Goal: Use online tool/utility: Use online tool/utility

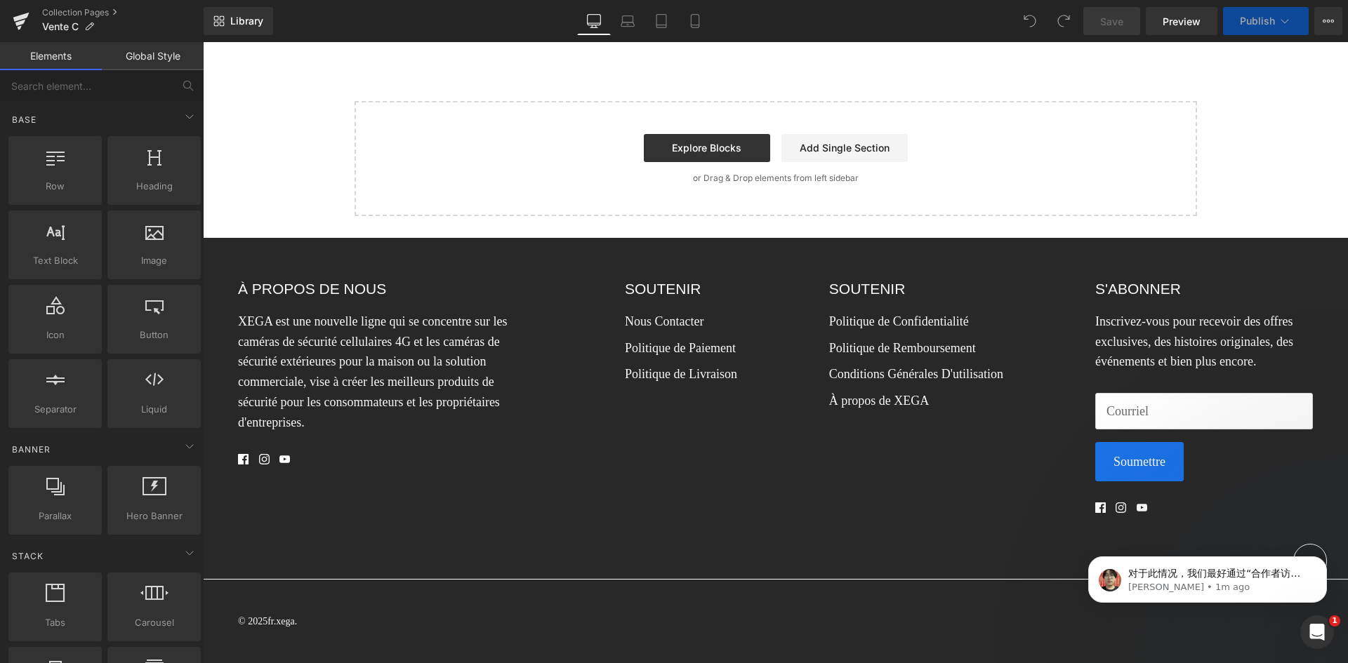
scroll to position [840, 0]
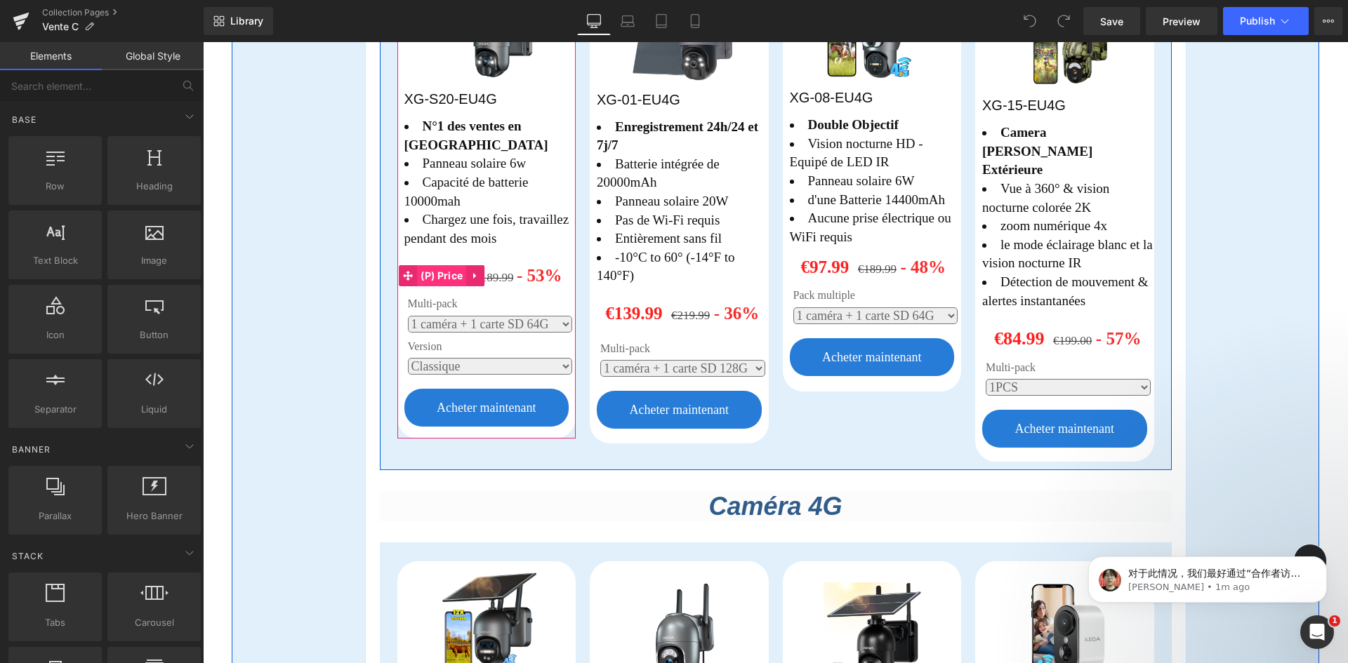
click at [431, 265] on span "(P) Price" at bounding box center [441, 275] width 49 height 21
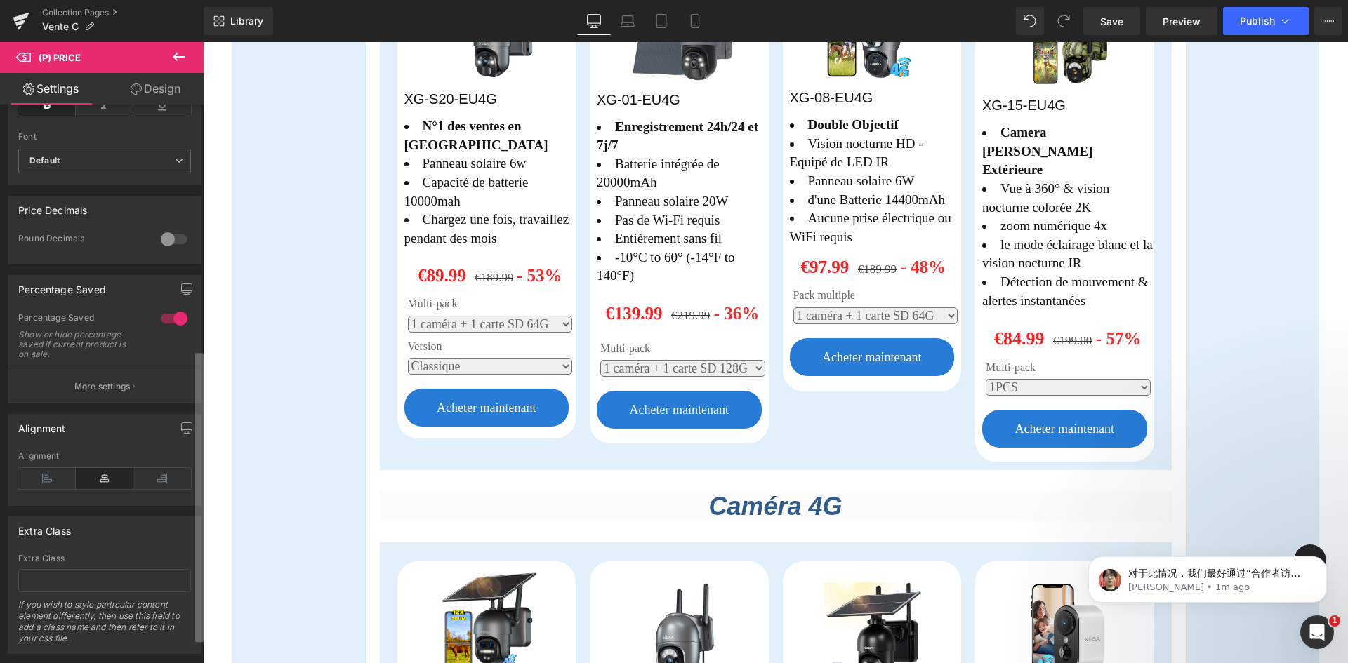
scroll to position [483, 0]
click at [194, 506] on div "Synced with Shopify product details Compare Price 1 Compare Price Show or hide …" at bounding box center [102, 387] width 204 height 565
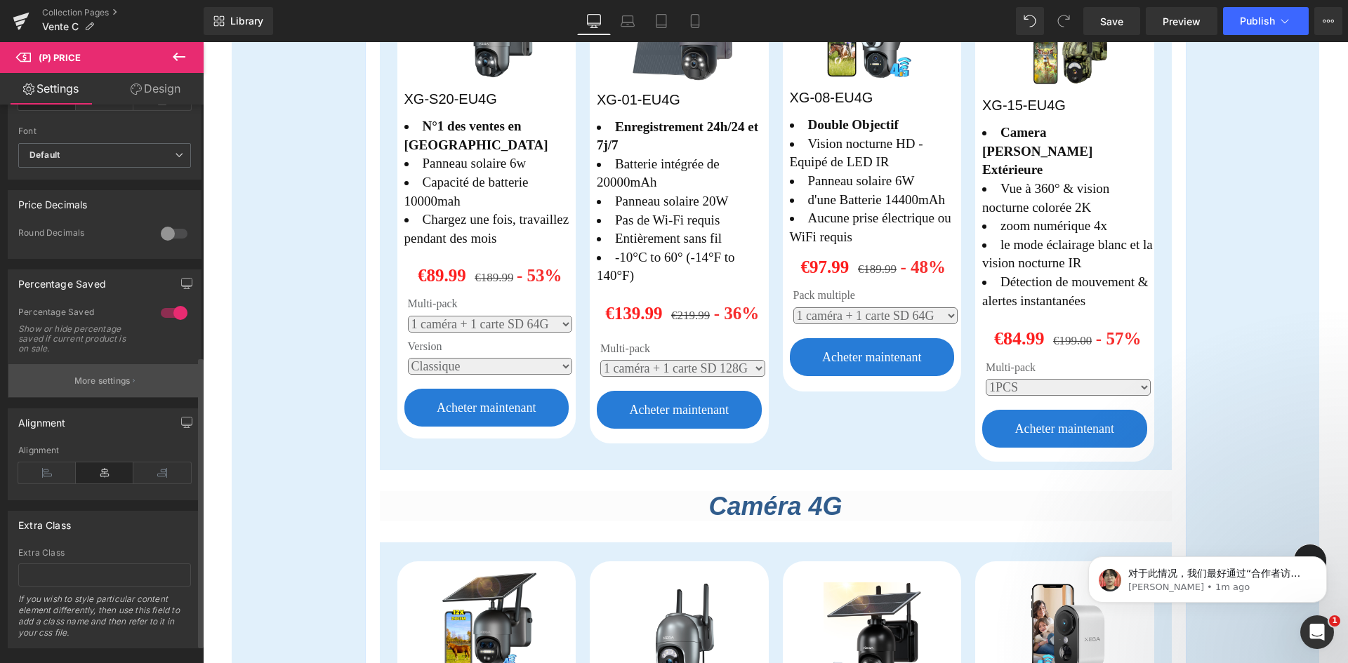
click at [119, 385] on p "More settings" at bounding box center [102, 381] width 56 height 13
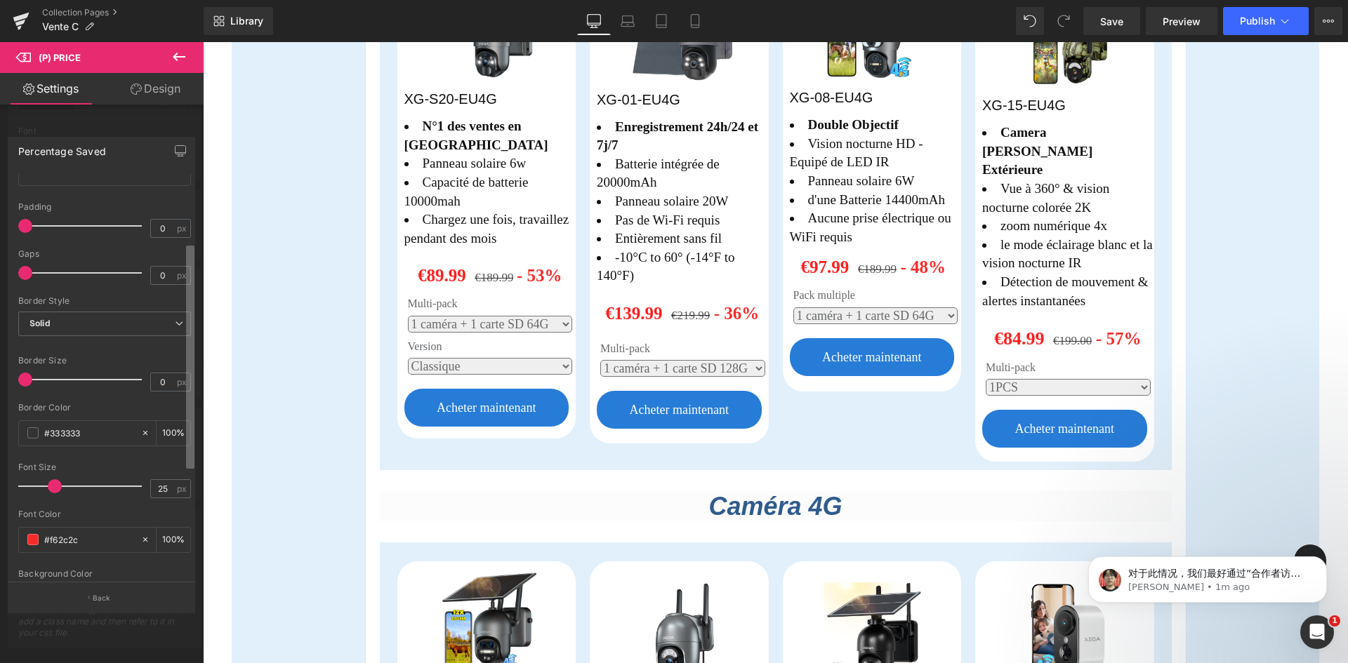
scroll to position [0, 0]
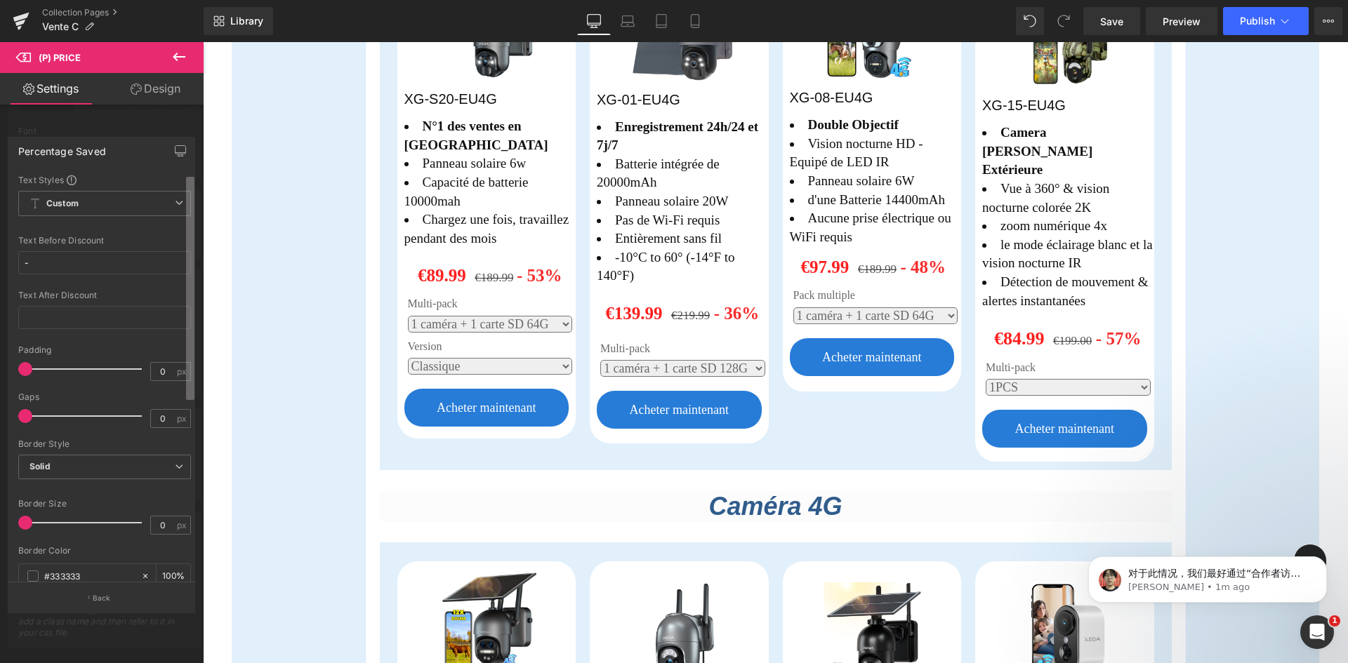
click at [197, 183] on div "Percentage Saved Text Styles Custom Custom Setup Global Style Custom Setup Glob…" at bounding box center [102, 369] width 204 height 486
click at [123, 265] on input "-" at bounding box center [104, 262] width 173 height 23
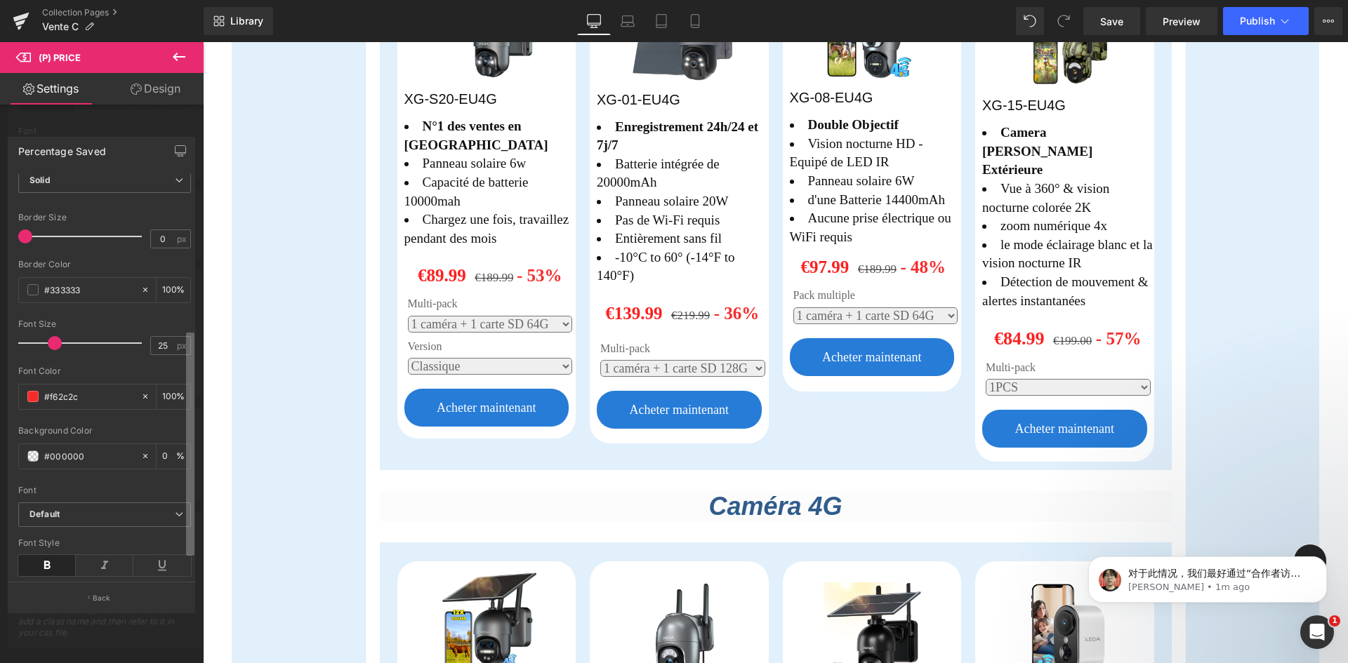
scroll to position [321, 0]
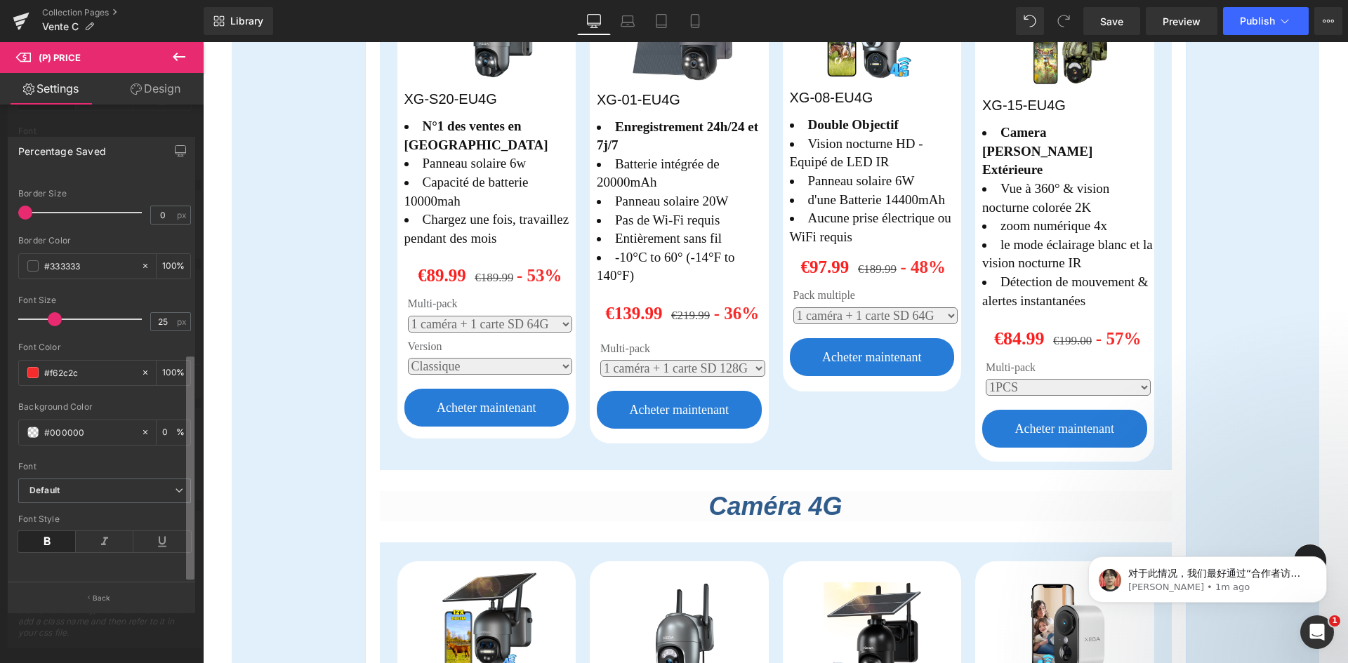
click at [183, 456] on div "Text Styles Custom Custom Setup Global Style Custom Setup Global Style - Text B…" at bounding box center [101, 378] width 186 height 409
click at [178, 54] on icon at bounding box center [179, 56] width 17 height 17
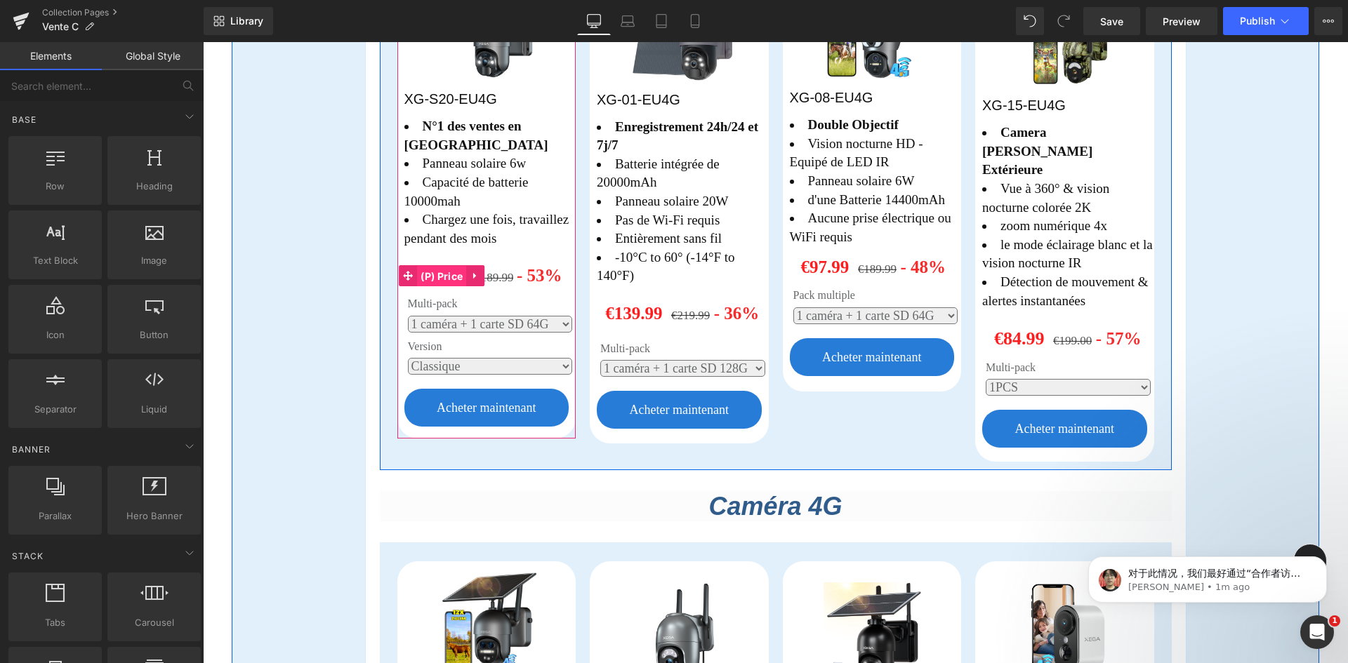
click at [441, 266] on span "(P) Price" at bounding box center [441, 276] width 49 height 21
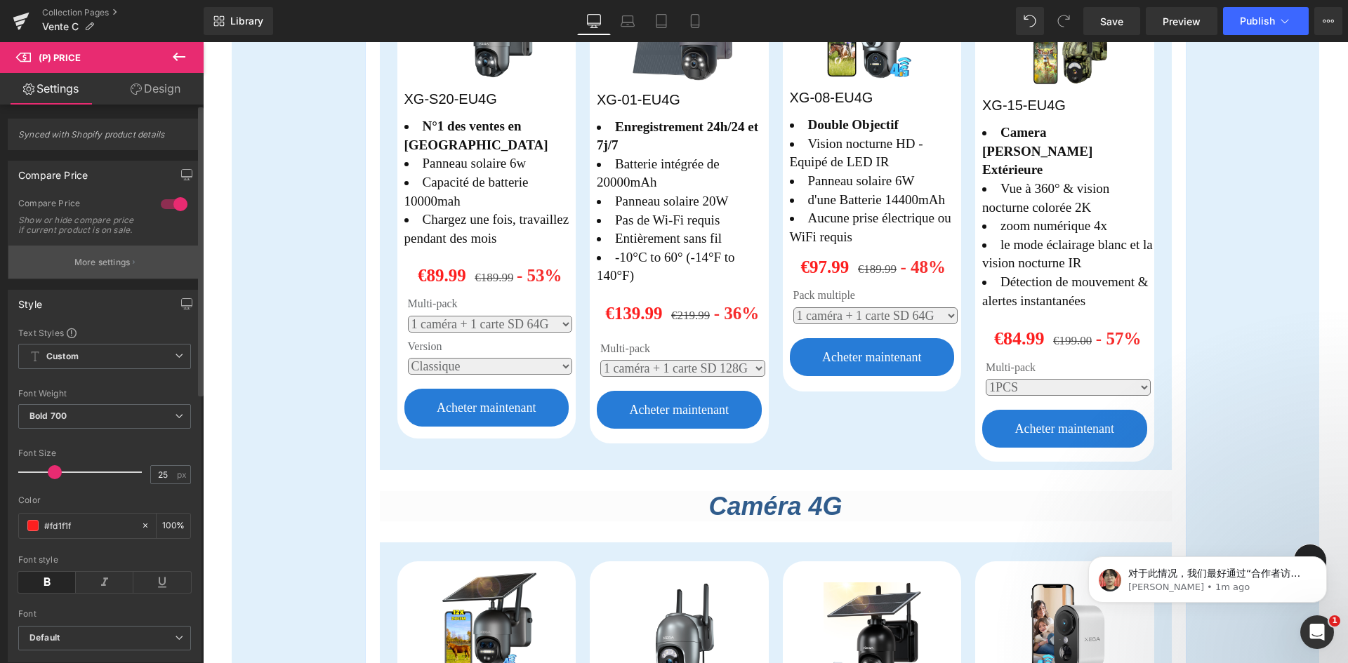
click at [128, 279] on button "More settings" at bounding box center [104, 262] width 192 height 33
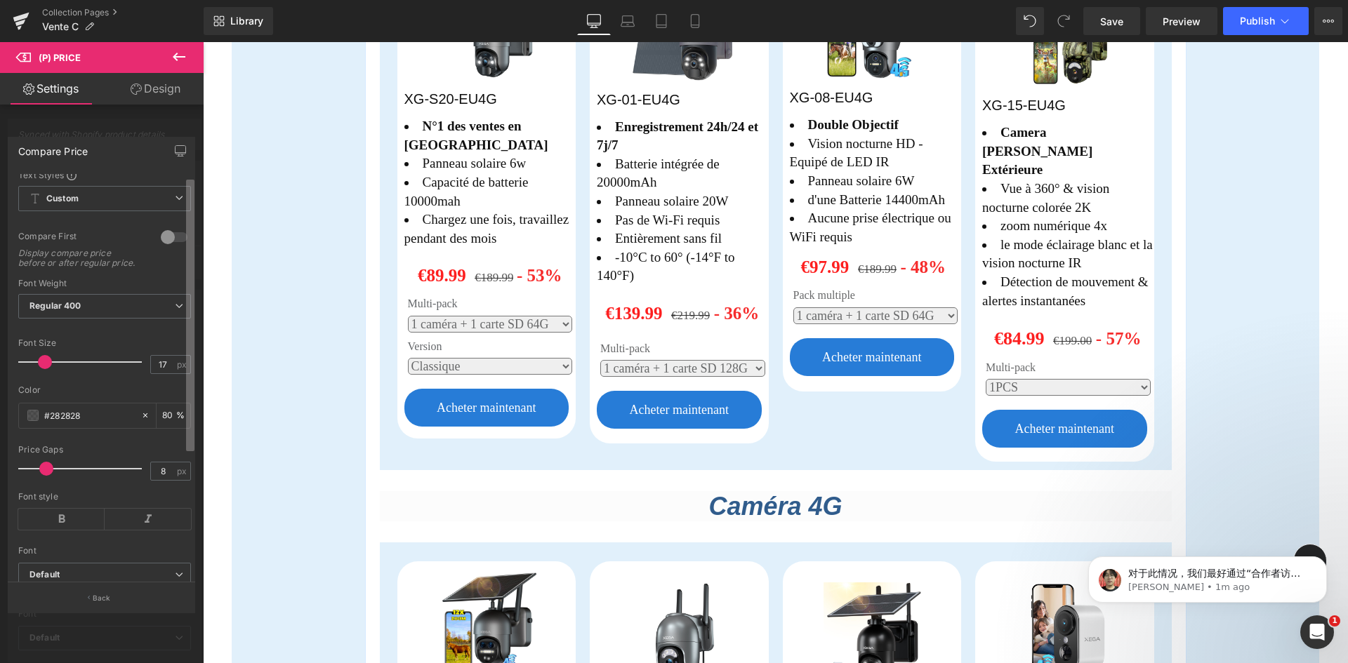
scroll to position [4, 0]
click at [178, 258] on div "Text Styles Custom Custom Setup Global Style Custom Setup Global Style 0 Compar…" at bounding box center [101, 378] width 186 height 409
click at [166, 242] on div at bounding box center [174, 238] width 34 height 22
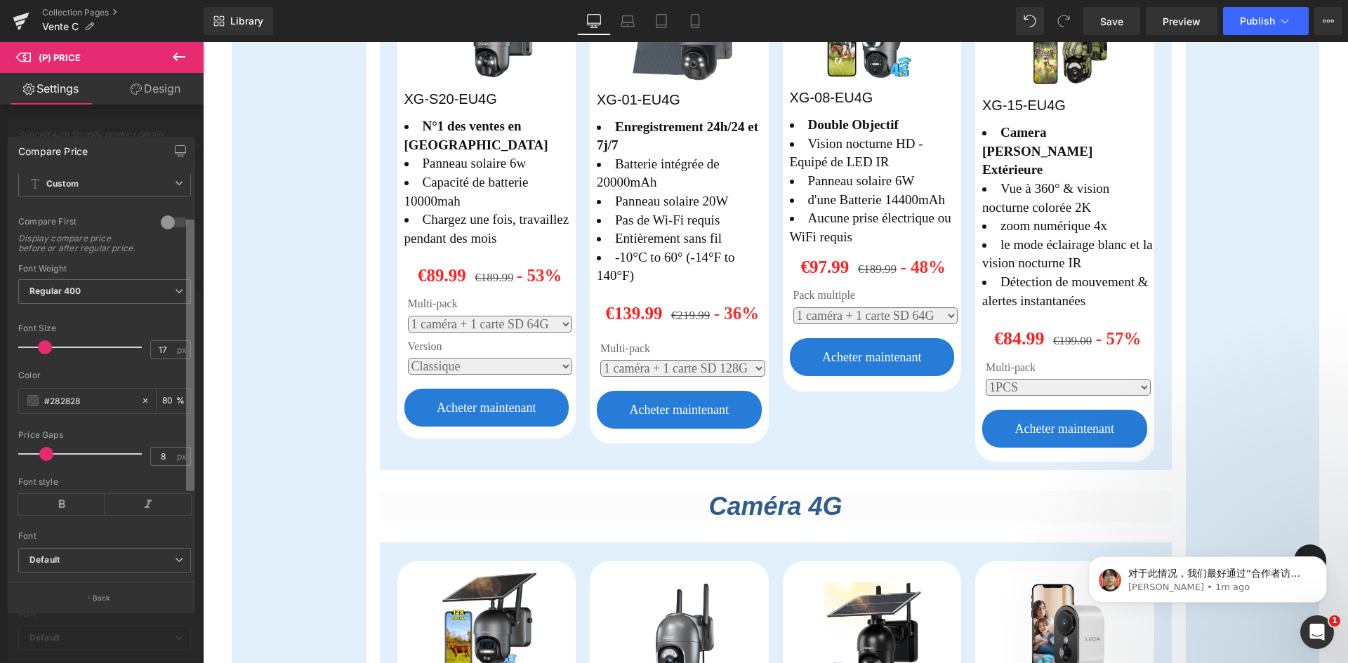
scroll to position [0, 0]
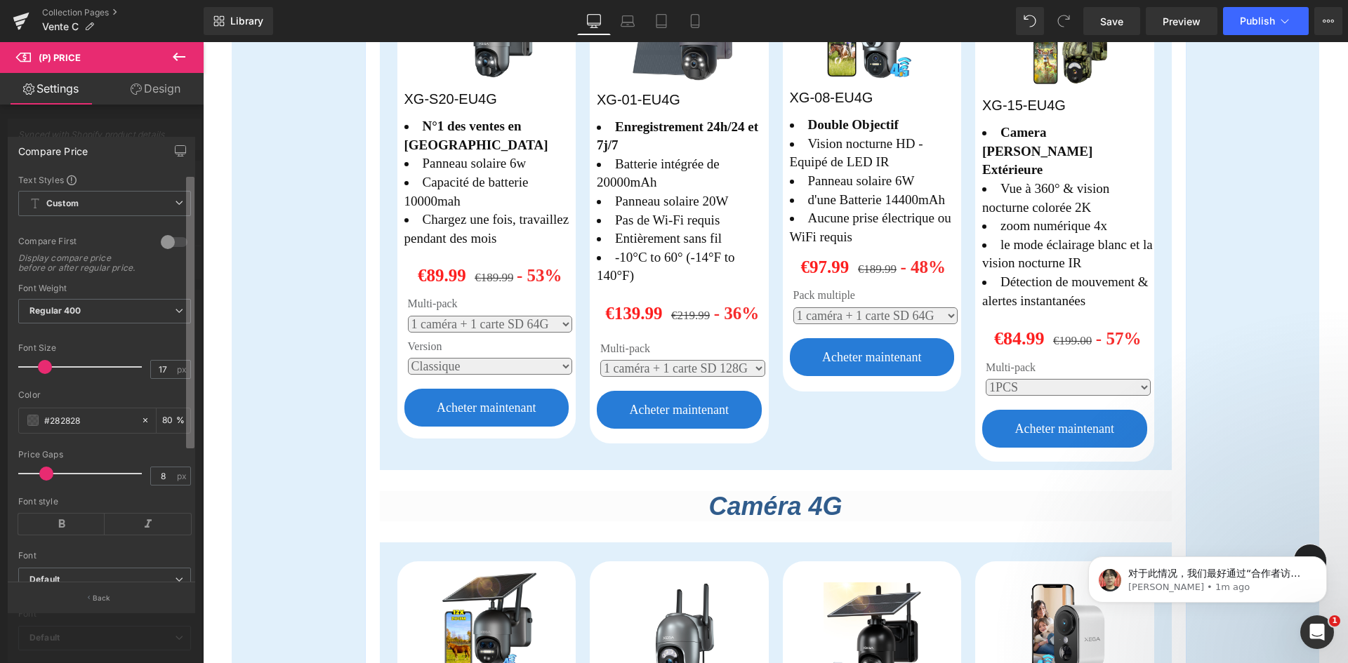
click at [186, 211] on b at bounding box center [190, 313] width 8 height 272
click at [178, 55] on icon at bounding box center [179, 56] width 17 height 17
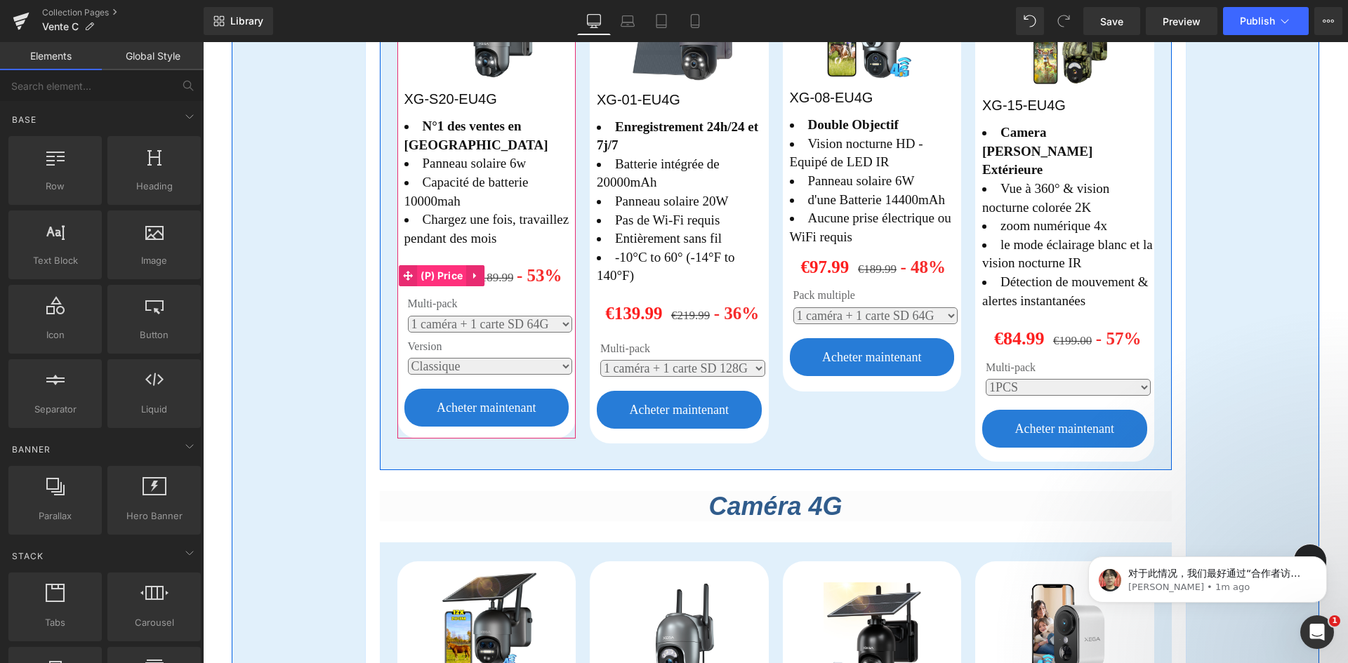
click at [442, 265] on span "(P) Price" at bounding box center [441, 275] width 49 height 21
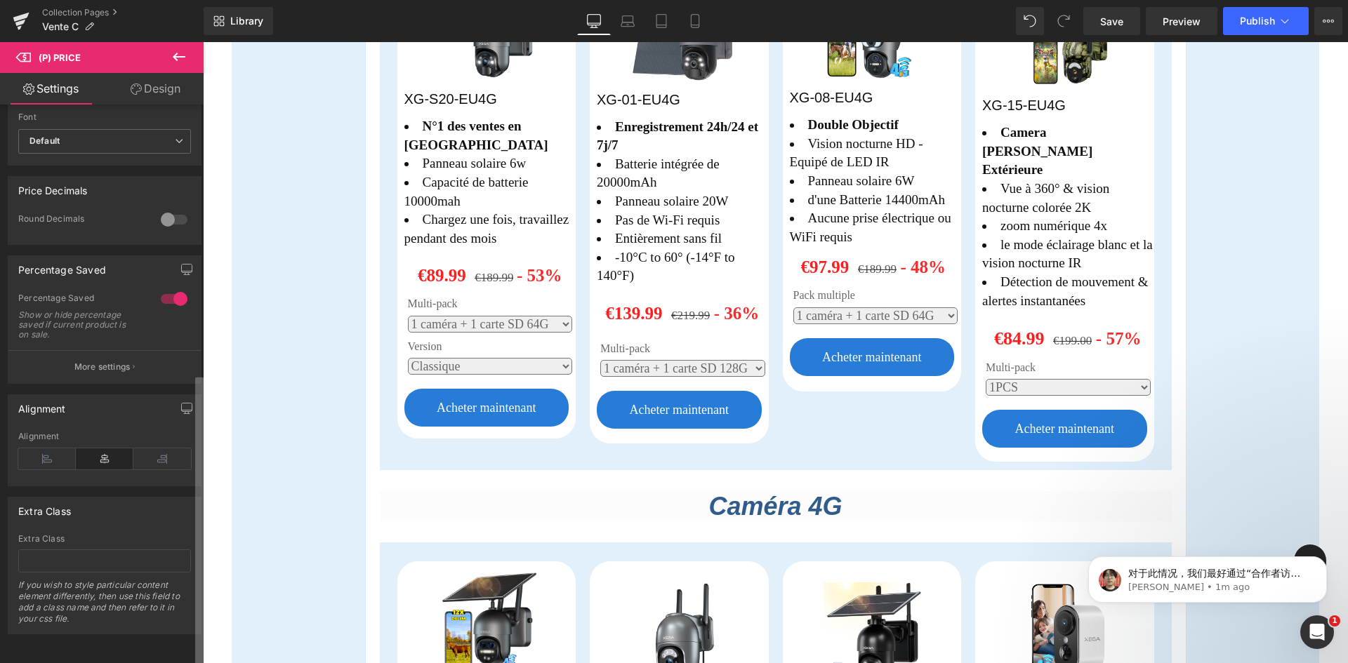
scroll to position [517, 0]
click at [190, 490] on div "Synced with Shopify product details Compare Price 1 Compare Price Show or hide …" at bounding box center [102, 387] width 204 height 565
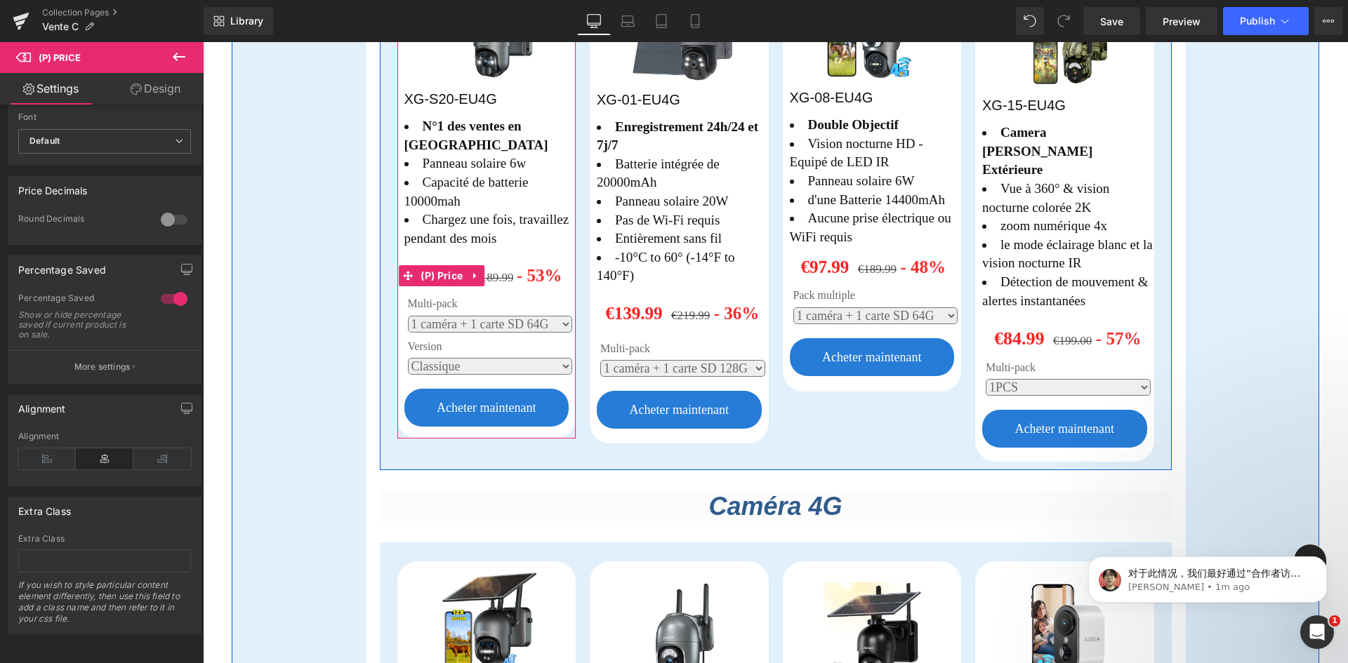
click at [440, 265] on span "(P) Price" at bounding box center [441, 275] width 49 height 21
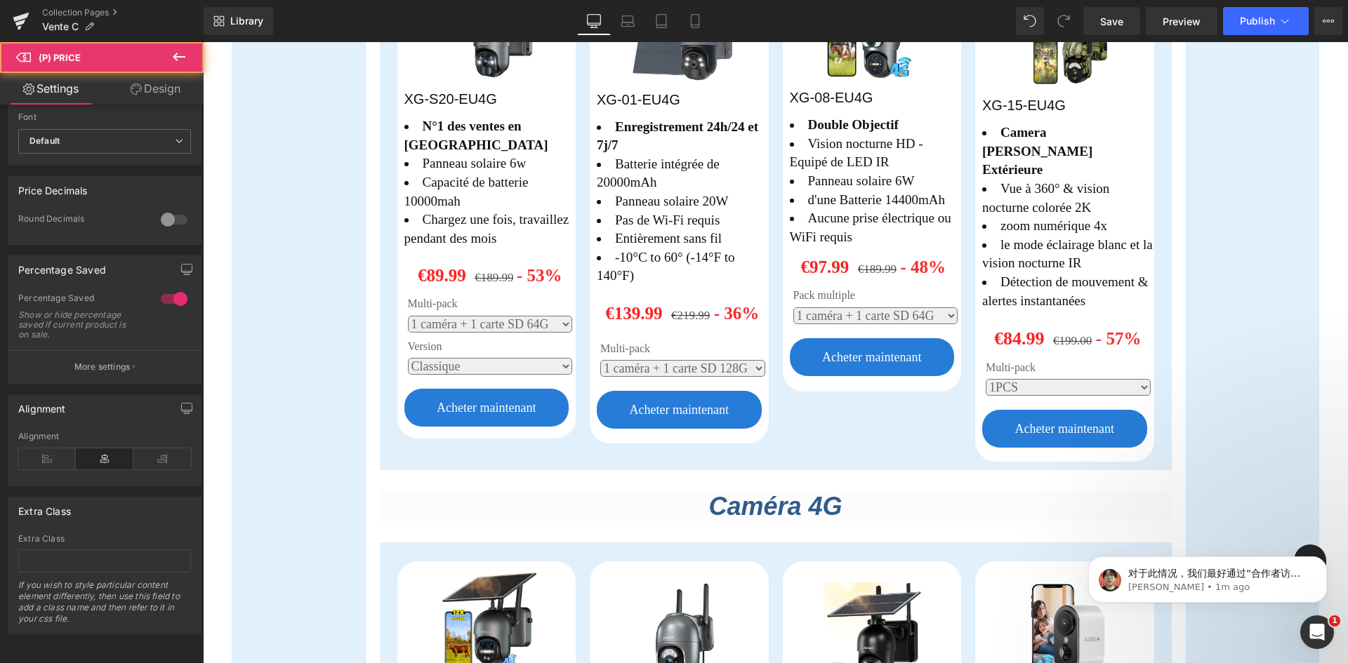
click at [146, 80] on link "Design" at bounding box center [156, 89] width 102 height 32
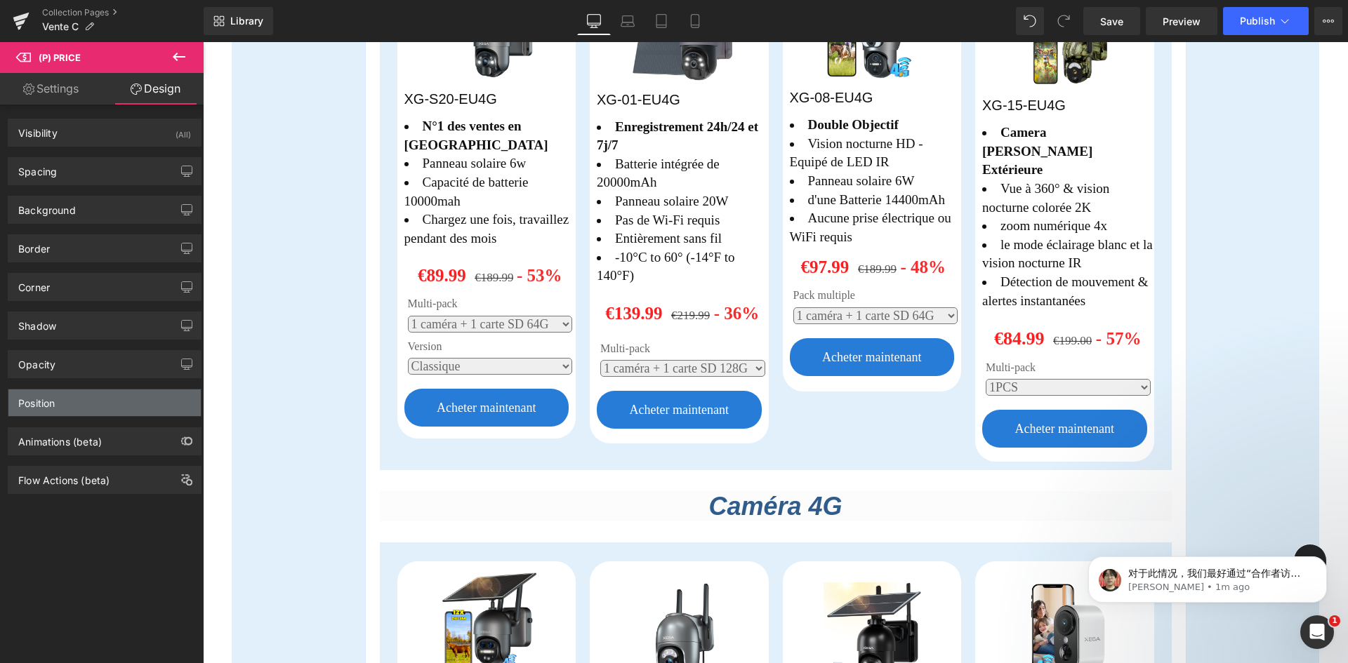
click at [60, 402] on div "Position" at bounding box center [104, 403] width 192 height 27
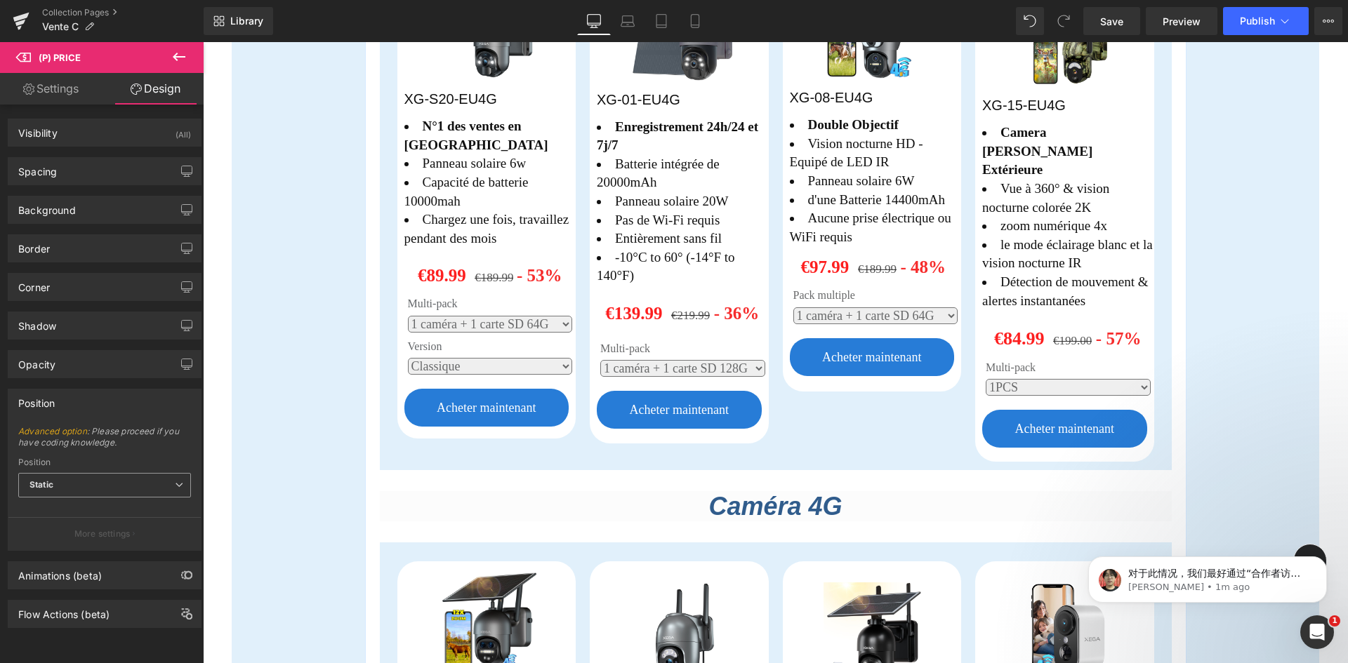
click at [63, 489] on span "Static" at bounding box center [104, 485] width 173 height 25
click at [66, 487] on span "Static" at bounding box center [104, 485] width 173 height 25
click at [51, 88] on link "Settings" at bounding box center [51, 89] width 102 height 32
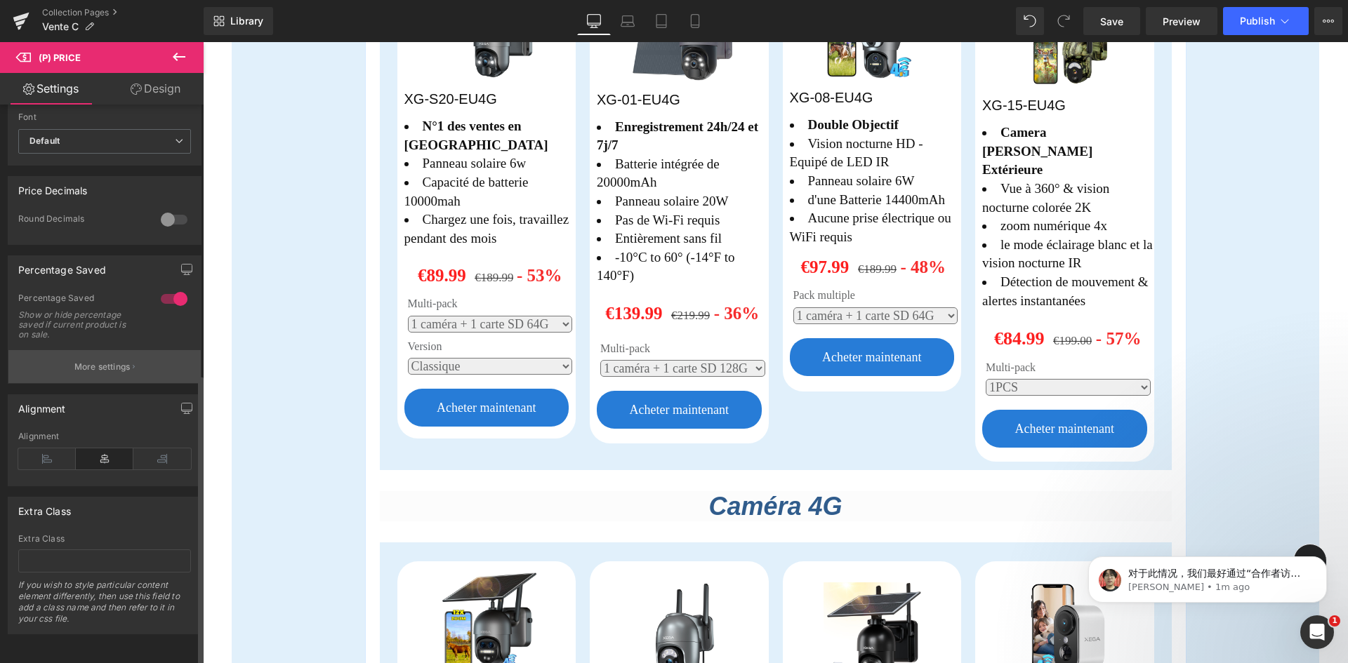
click at [116, 361] on p "More settings" at bounding box center [102, 367] width 56 height 13
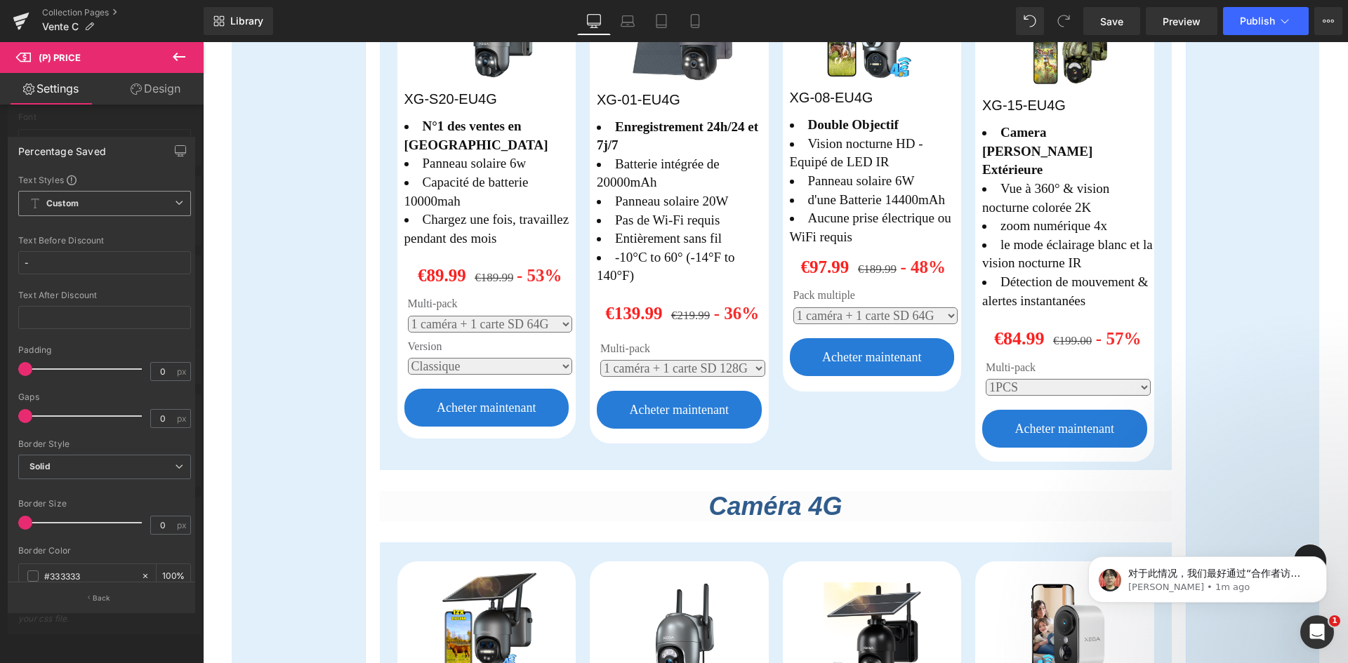
click at [169, 195] on span "Custom Setup Global Style" at bounding box center [104, 203] width 173 height 25
click at [151, 204] on span "Custom Setup Global Style" at bounding box center [104, 203] width 173 height 25
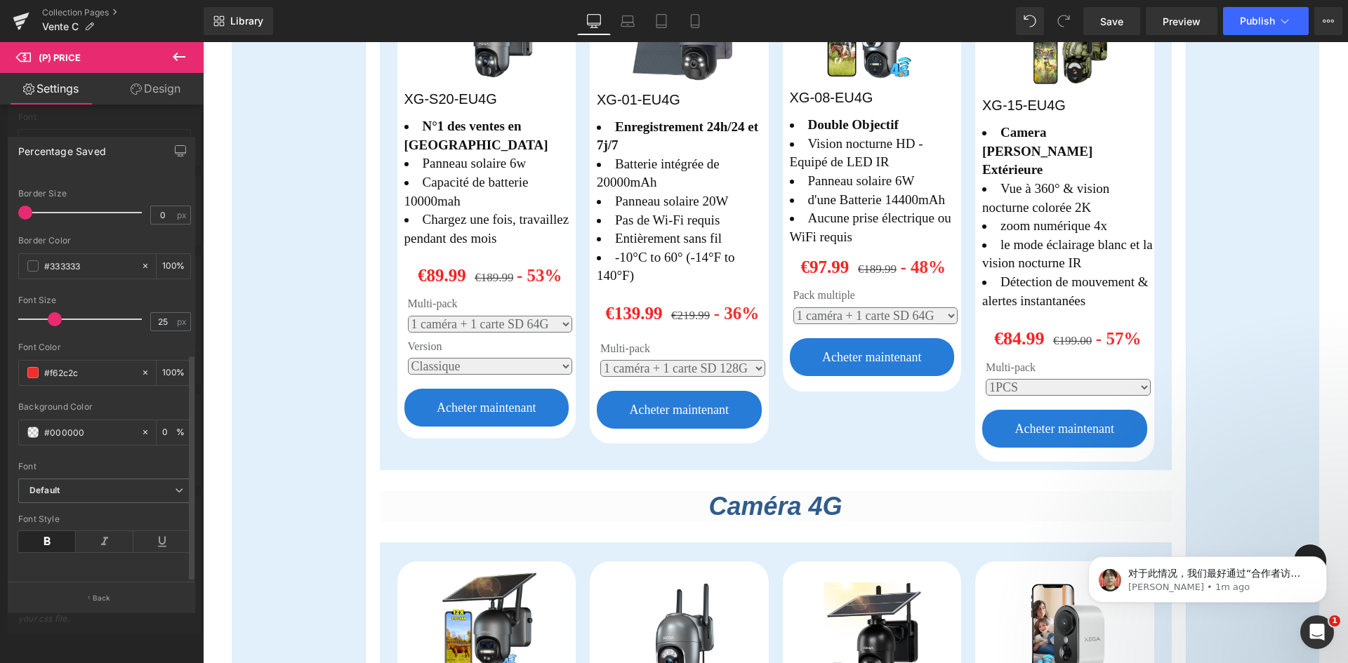
scroll to position [0, 0]
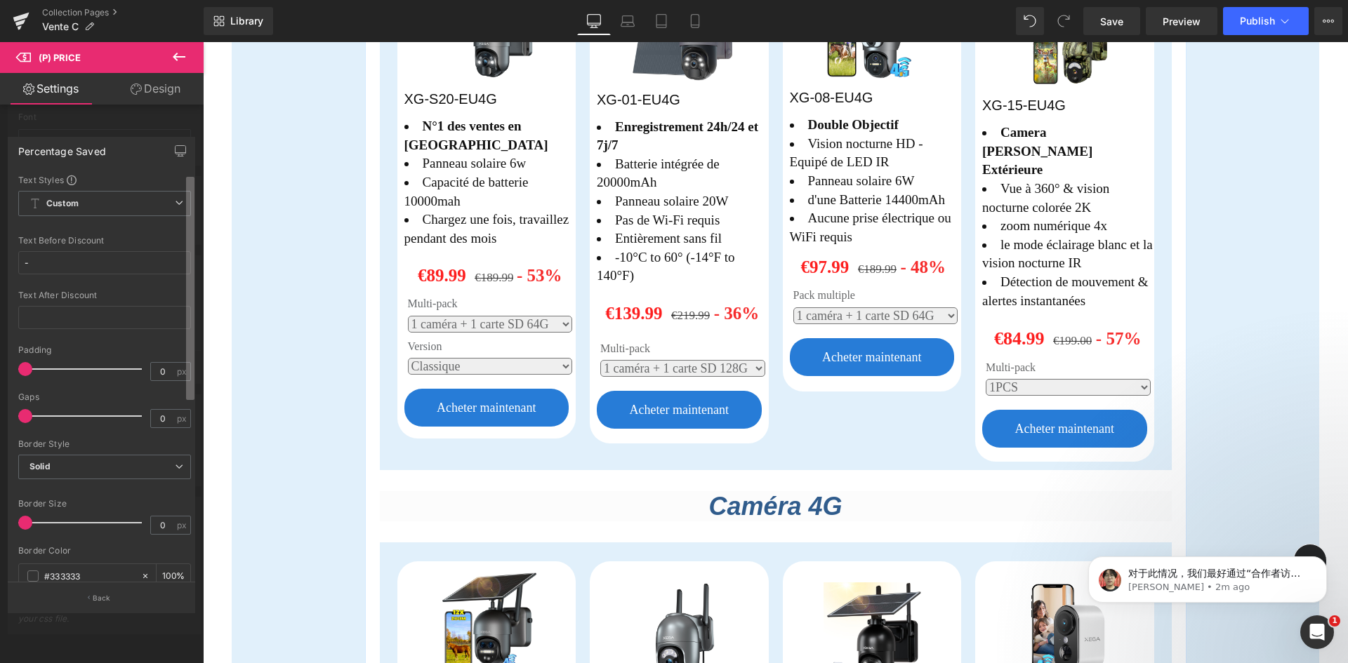
click at [192, 211] on b at bounding box center [190, 288] width 8 height 223
click at [187, 173] on div "Percentage Saved Text Styles Custom Custom Setup Global Style Custom Setup Glob…" at bounding box center [101, 360] width 187 height 446
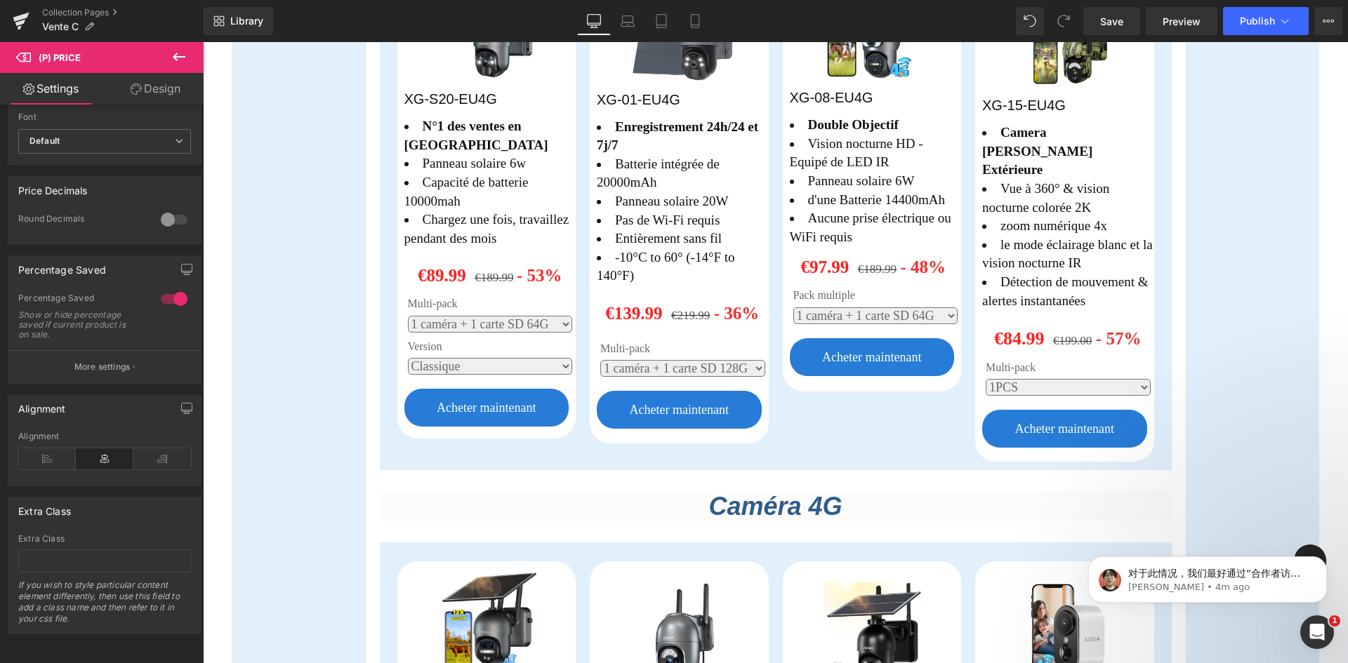
click at [421, 262] on div "€89.99 €189.99 - 53% (P) Price" at bounding box center [490, 276] width 186 height 28
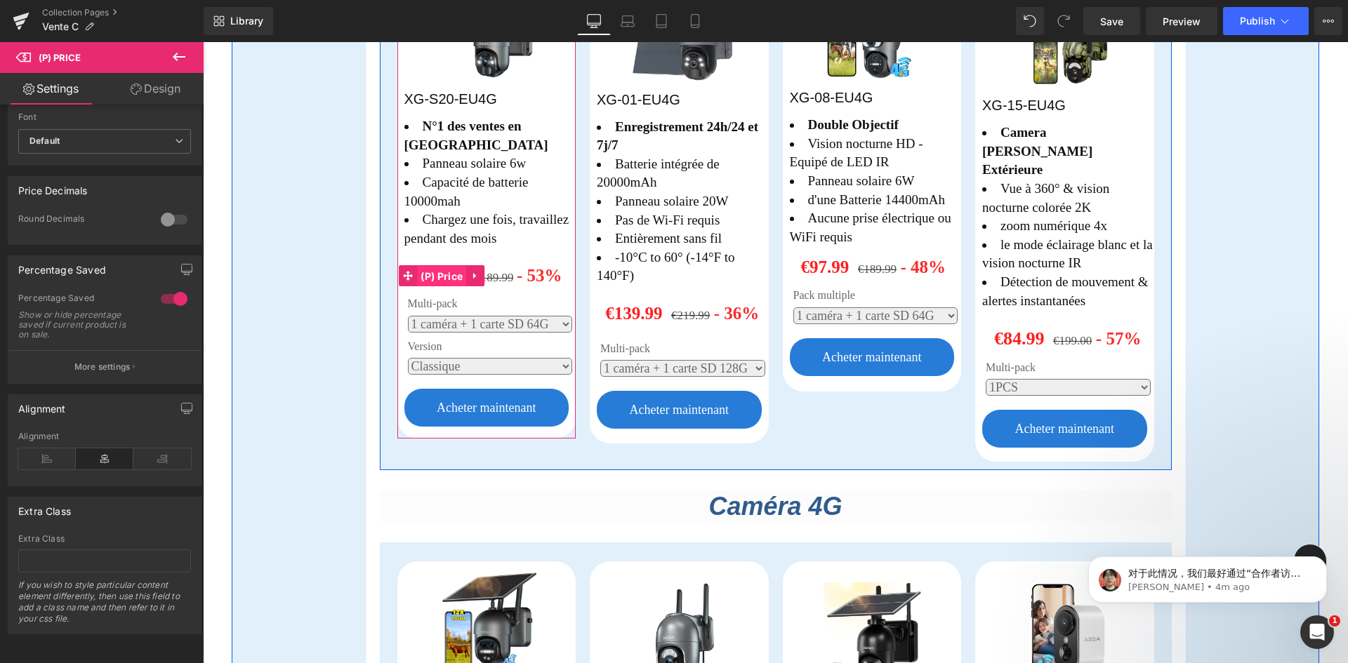
click at [422, 266] on span "(P) Price" at bounding box center [441, 276] width 49 height 21
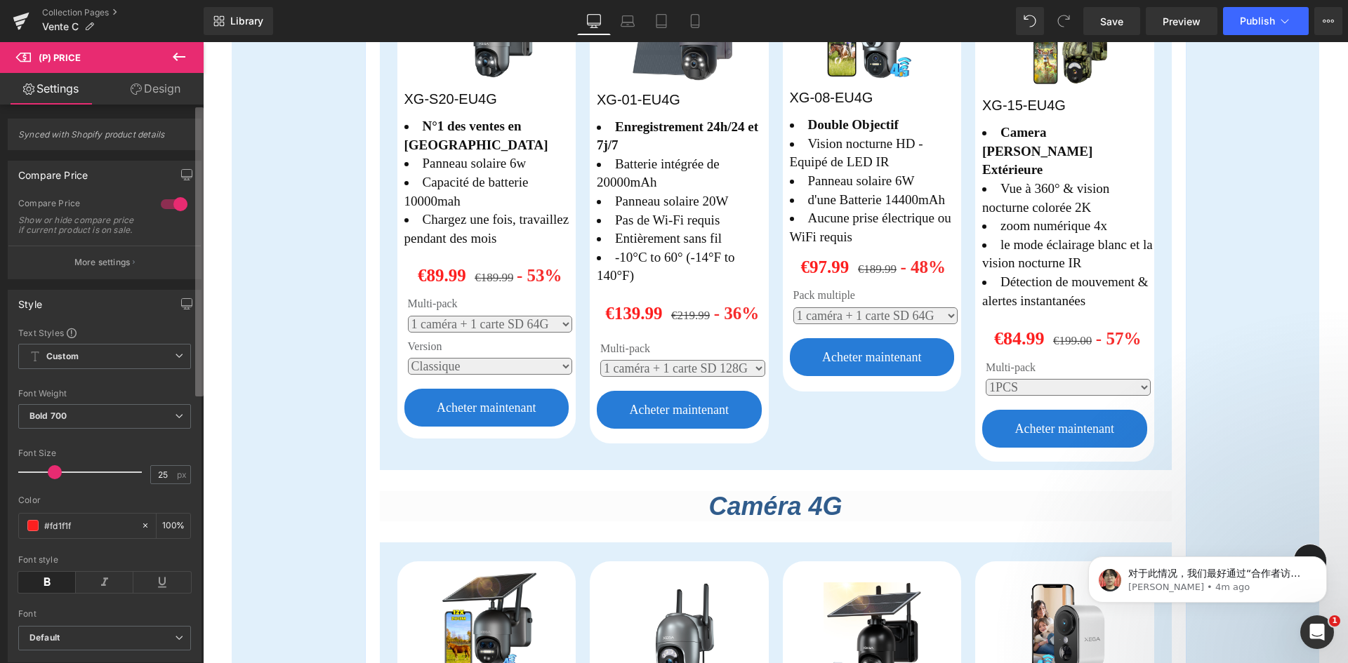
click at [203, 113] on b at bounding box center [199, 251] width 8 height 289
click at [148, 99] on link "Design" at bounding box center [156, 89] width 102 height 32
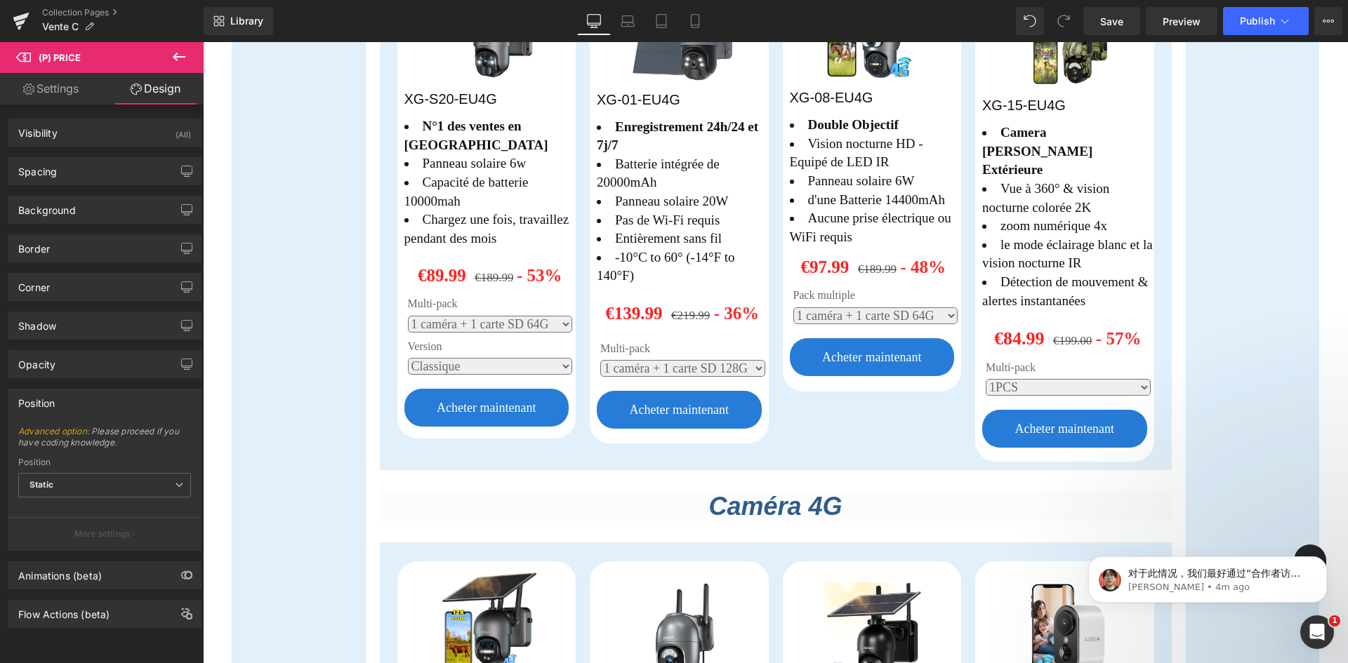
click at [60, 81] on link "Settings" at bounding box center [51, 89] width 102 height 32
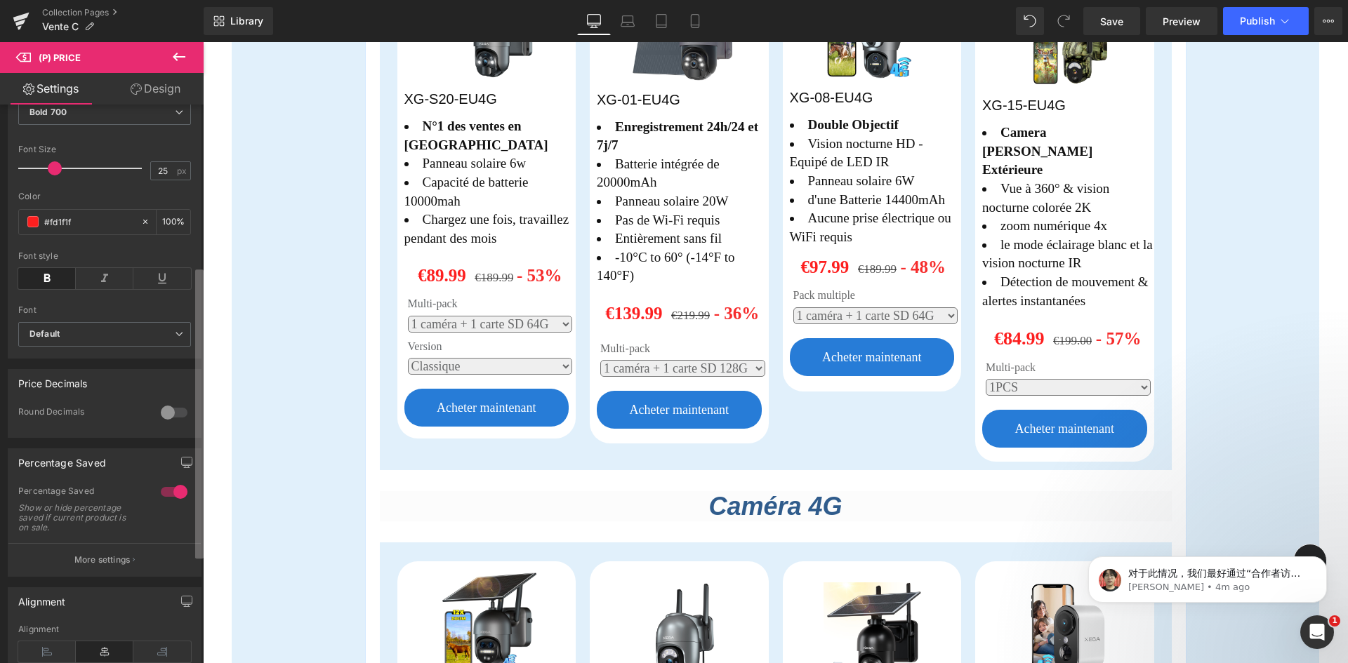
scroll to position [312, 0]
click at [198, 505] on b at bounding box center [199, 414] width 8 height 289
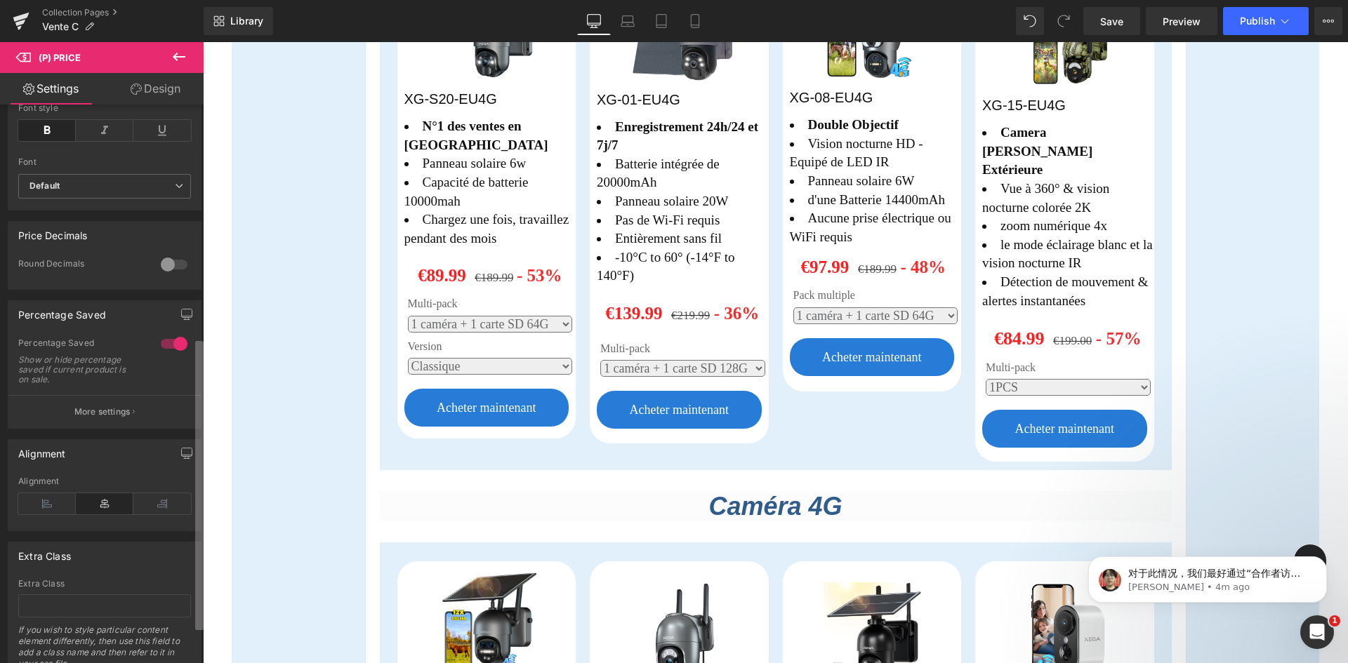
scroll to position [458, 0]
click at [194, 463] on div "Synced with Shopify product details Compare Price 1 Compare Price Show or hide …" at bounding box center [102, 387] width 204 height 565
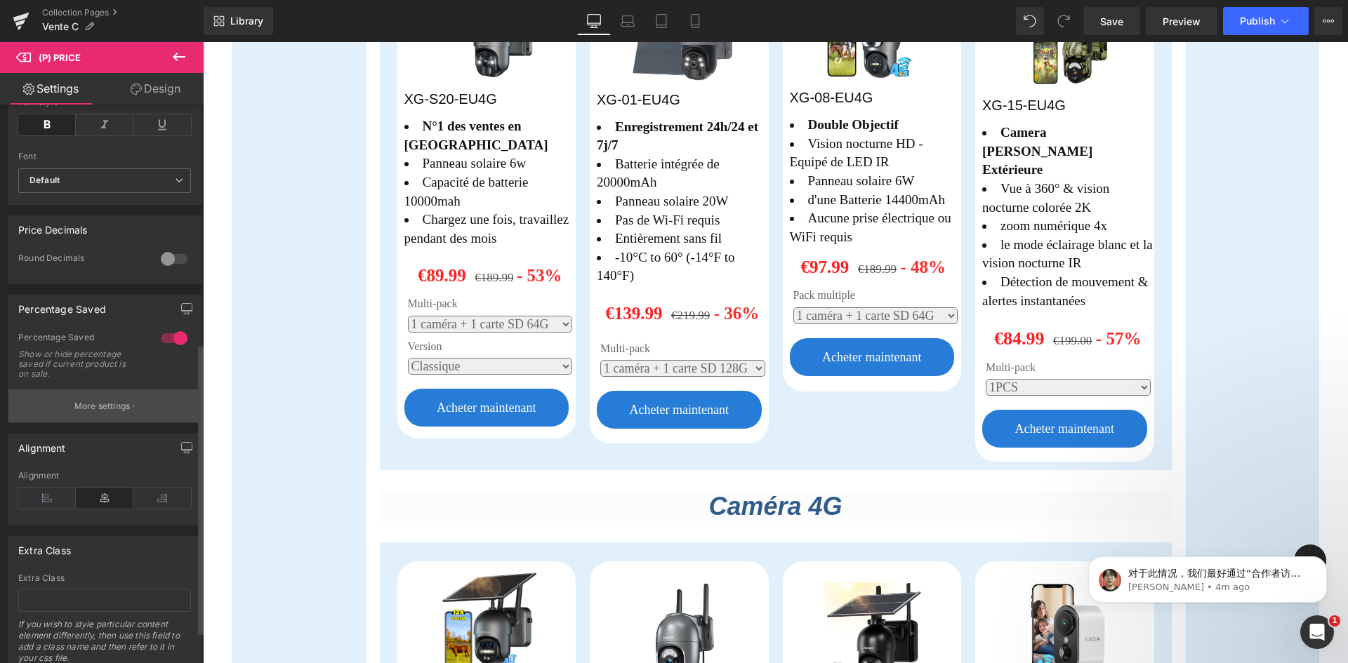
click at [142, 421] on button "More settings" at bounding box center [104, 406] width 192 height 33
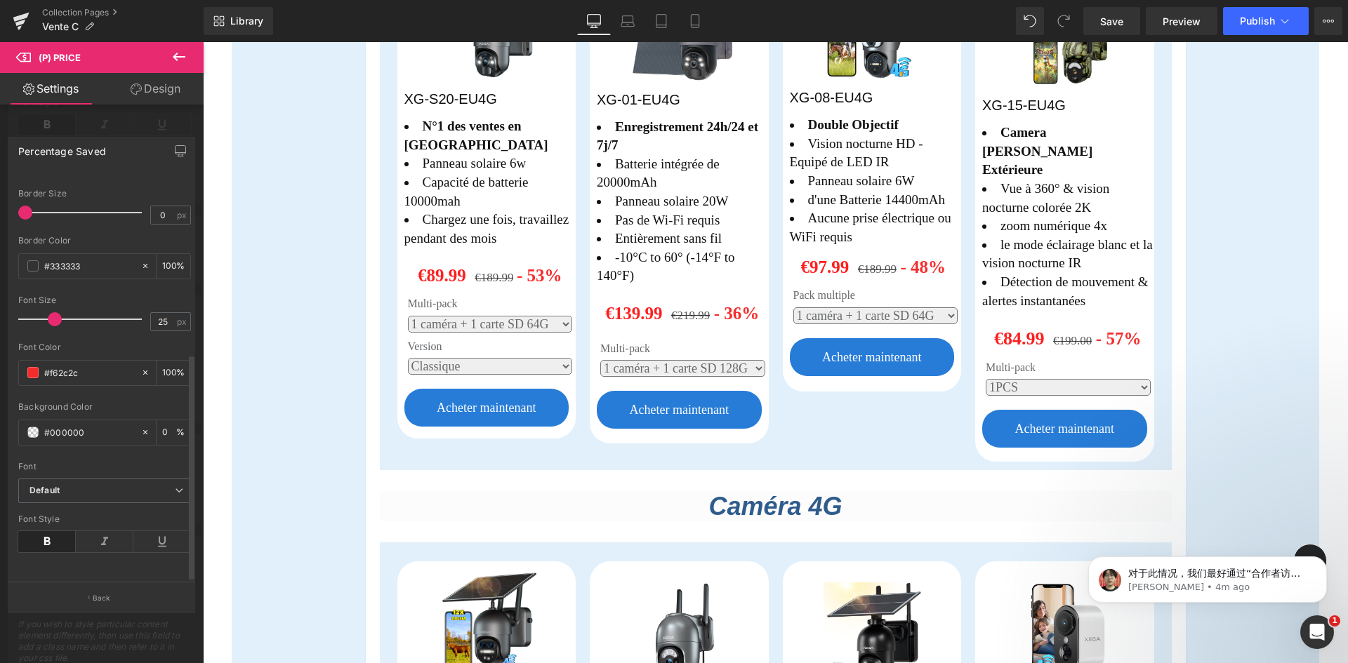
scroll to position [0, 0]
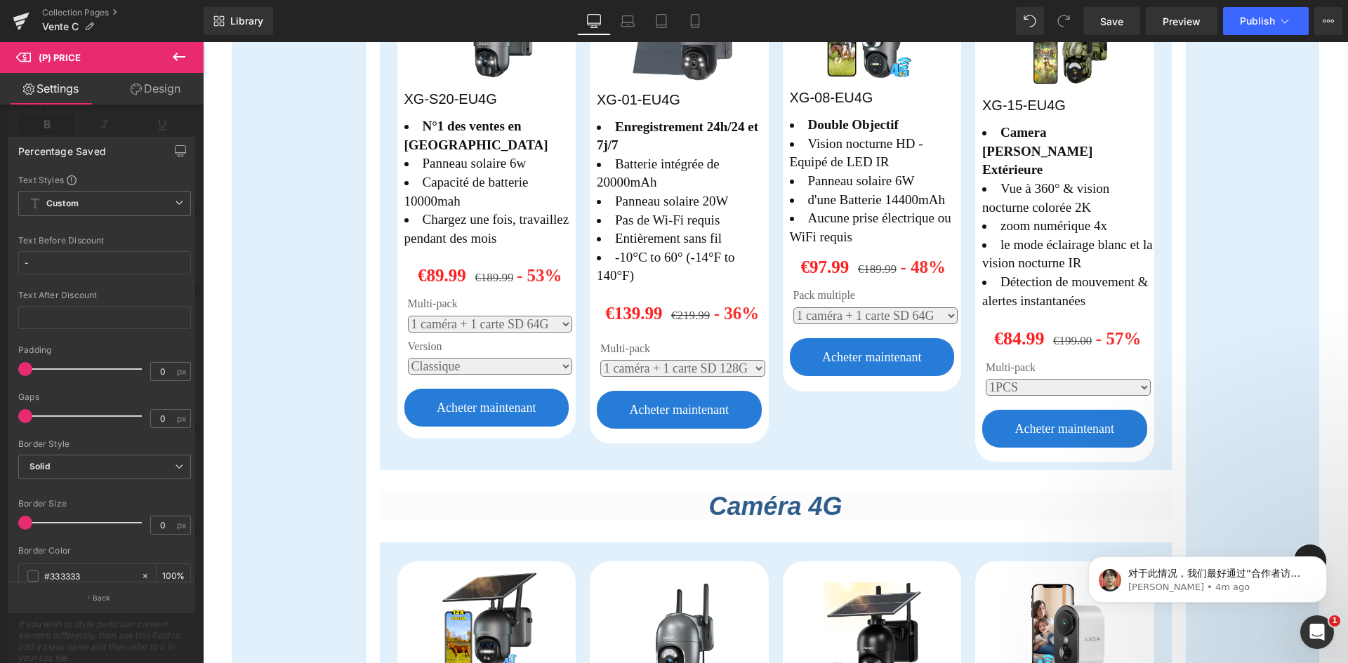
click at [152, 91] on link "Design" at bounding box center [156, 89] width 102 height 32
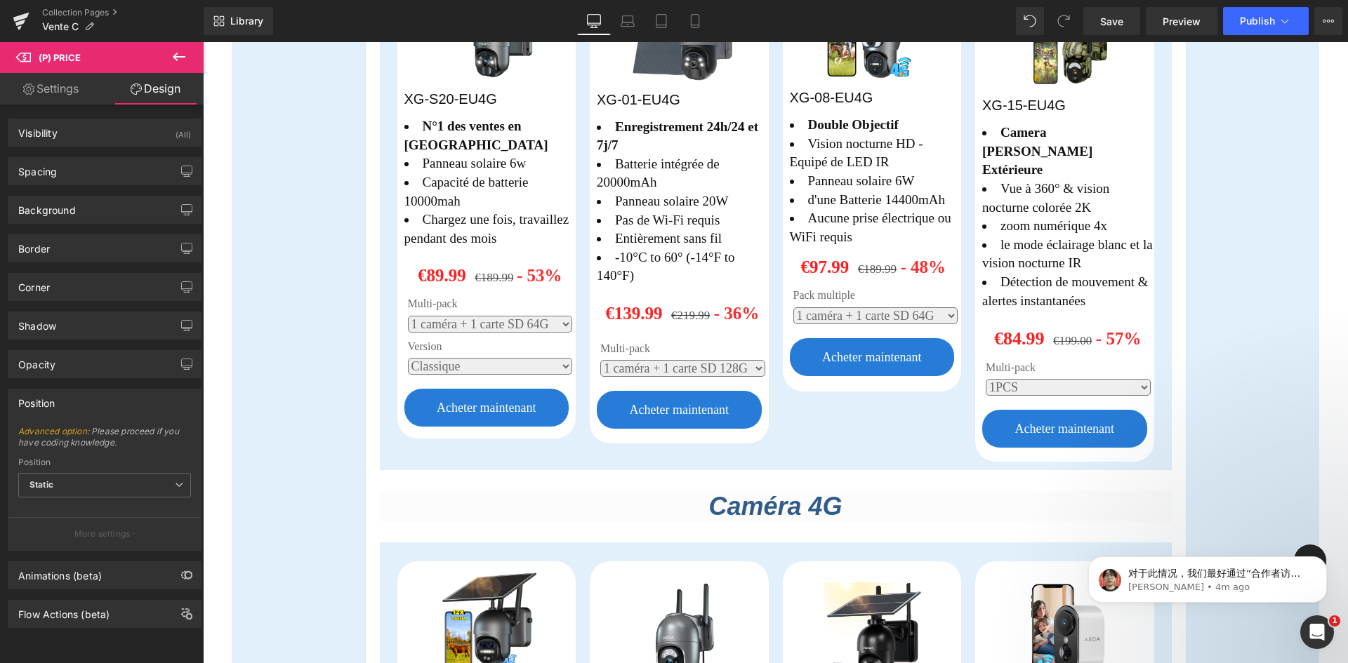
click at [166, 56] on button at bounding box center [178, 57] width 49 height 31
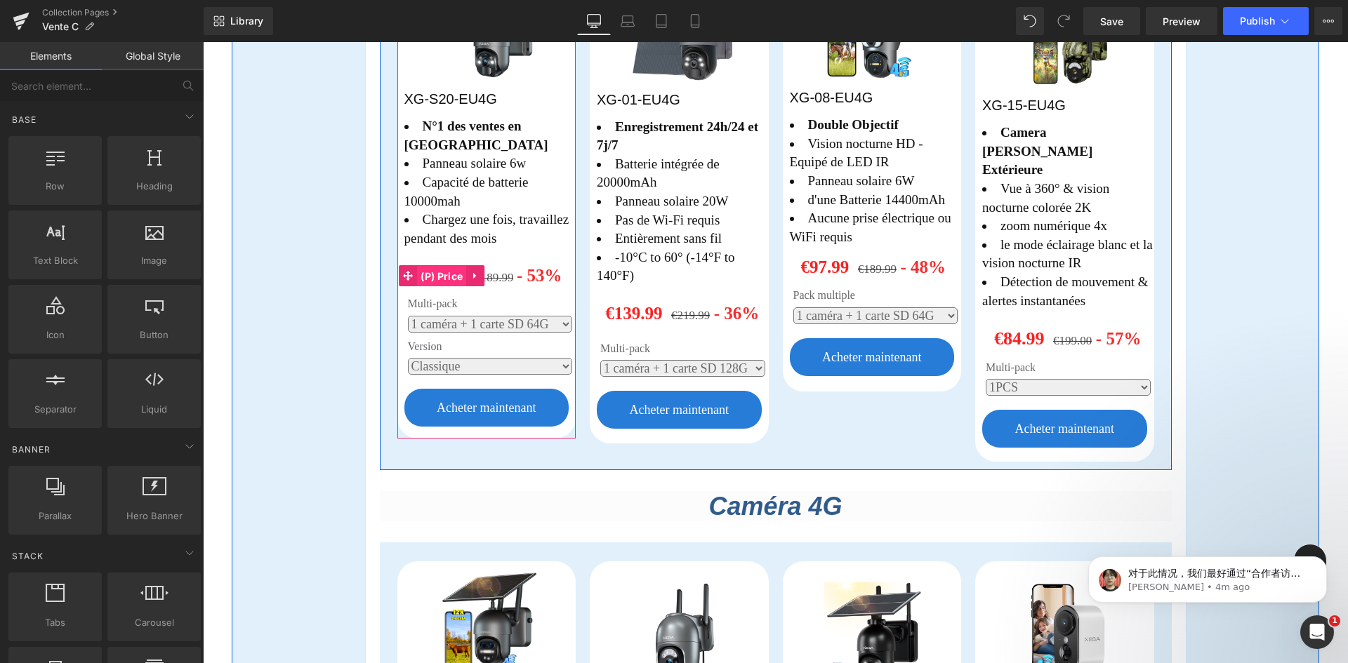
click at [437, 266] on span "(P) Price" at bounding box center [441, 276] width 49 height 21
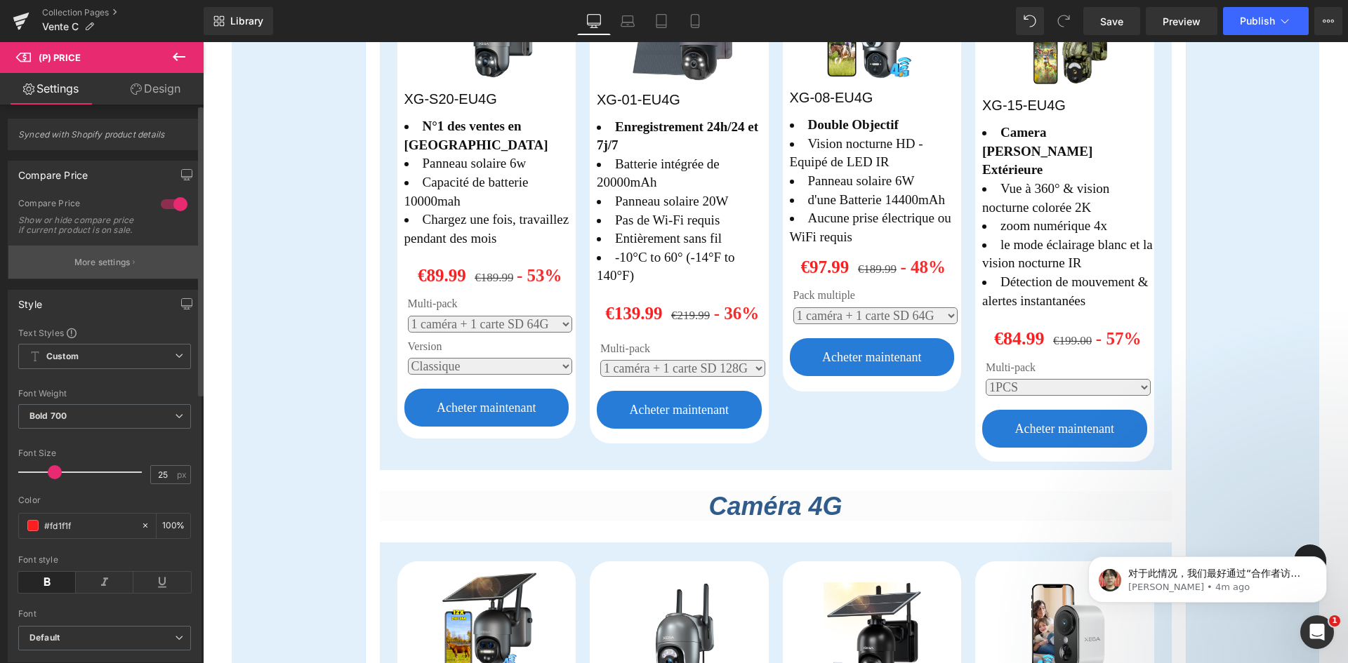
click at [109, 263] on button "More settings" at bounding box center [104, 262] width 192 height 33
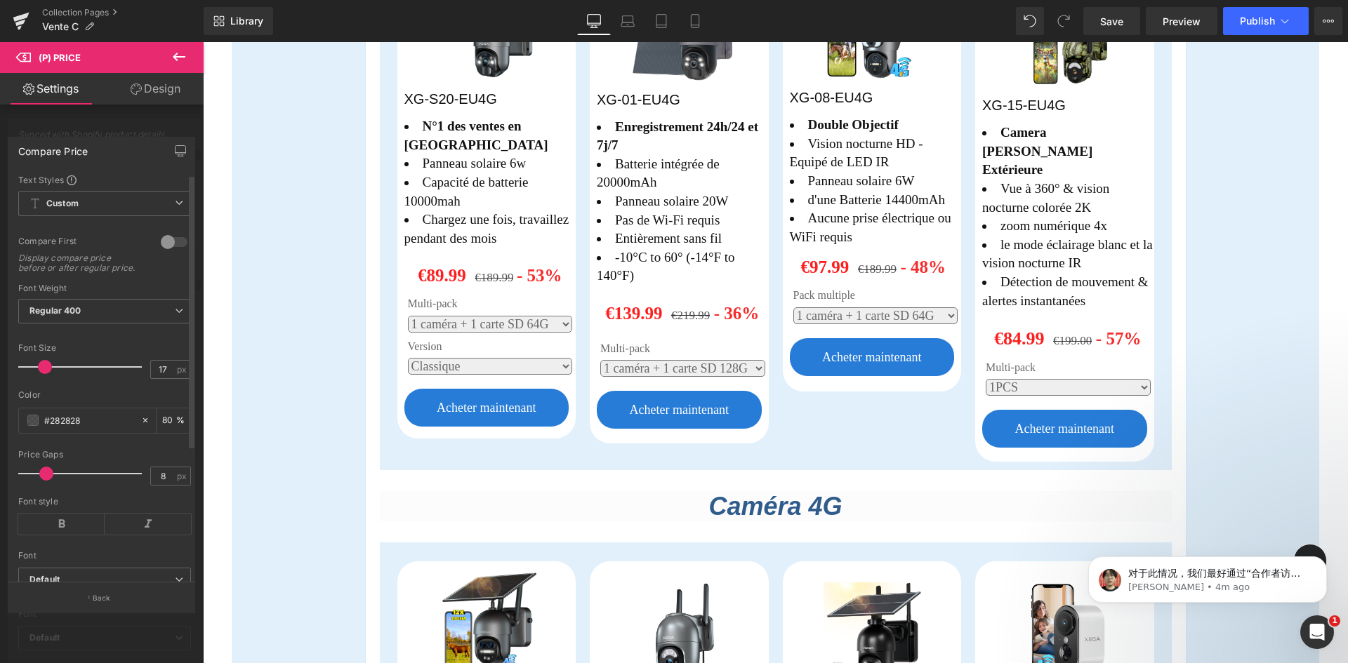
click at [171, 248] on div at bounding box center [174, 242] width 34 height 22
click at [169, 245] on div at bounding box center [174, 242] width 34 height 22
click at [166, 246] on div at bounding box center [174, 242] width 34 height 22
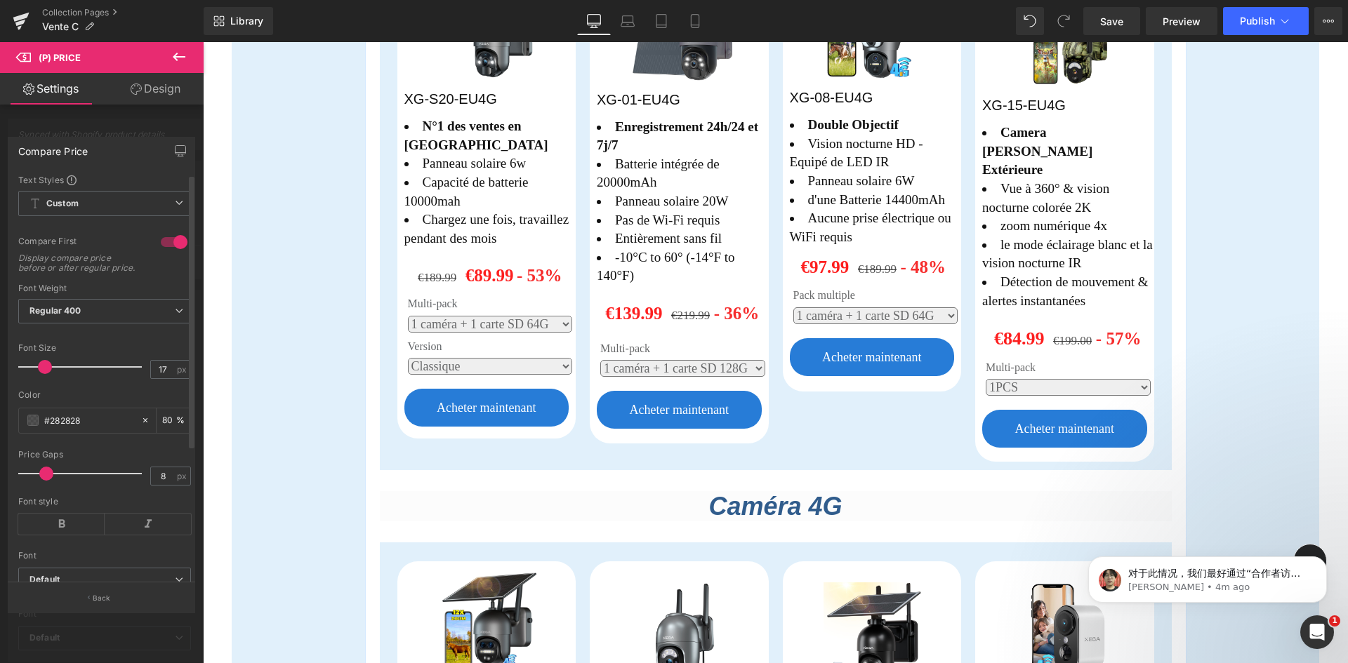
click at [166, 246] on div at bounding box center [174, 242] width 34 height 22
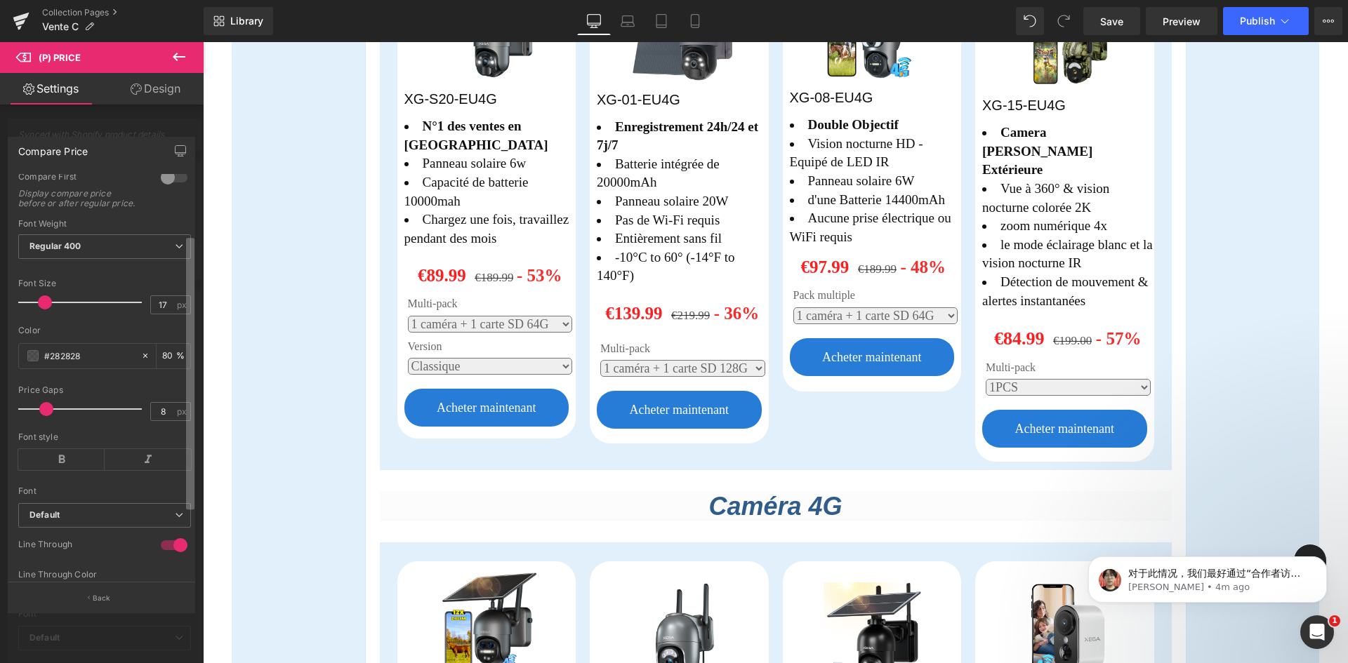
scroll to position [1, 0]
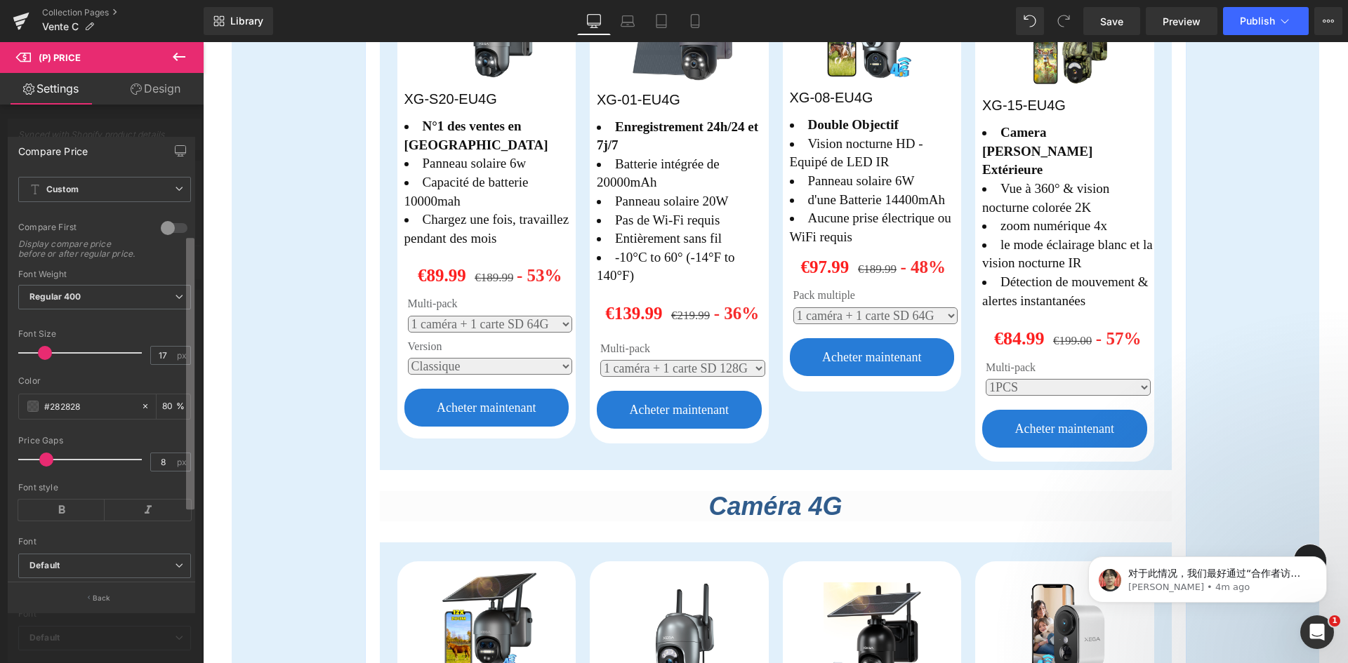
click at [188, 279] on b at bounding box center [190, 374] width 8 height 272
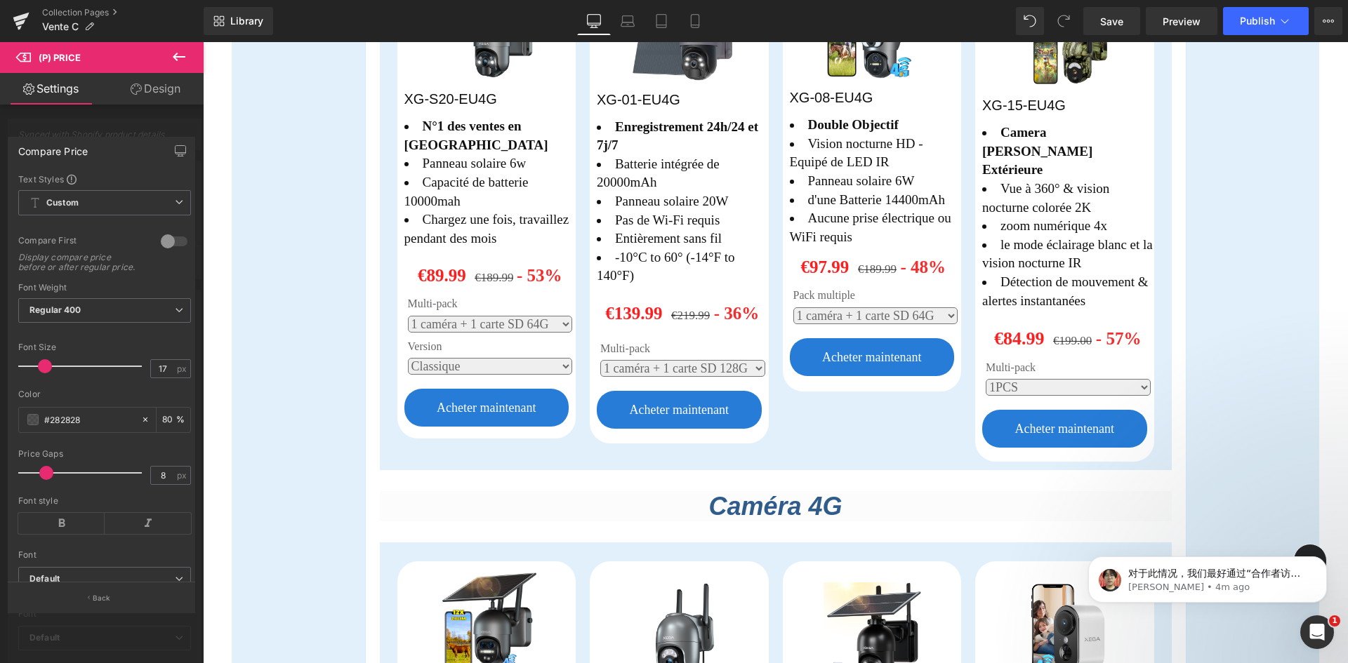
click at [185, 60] on icon at bounding box center [179, 56] width 17 height 17
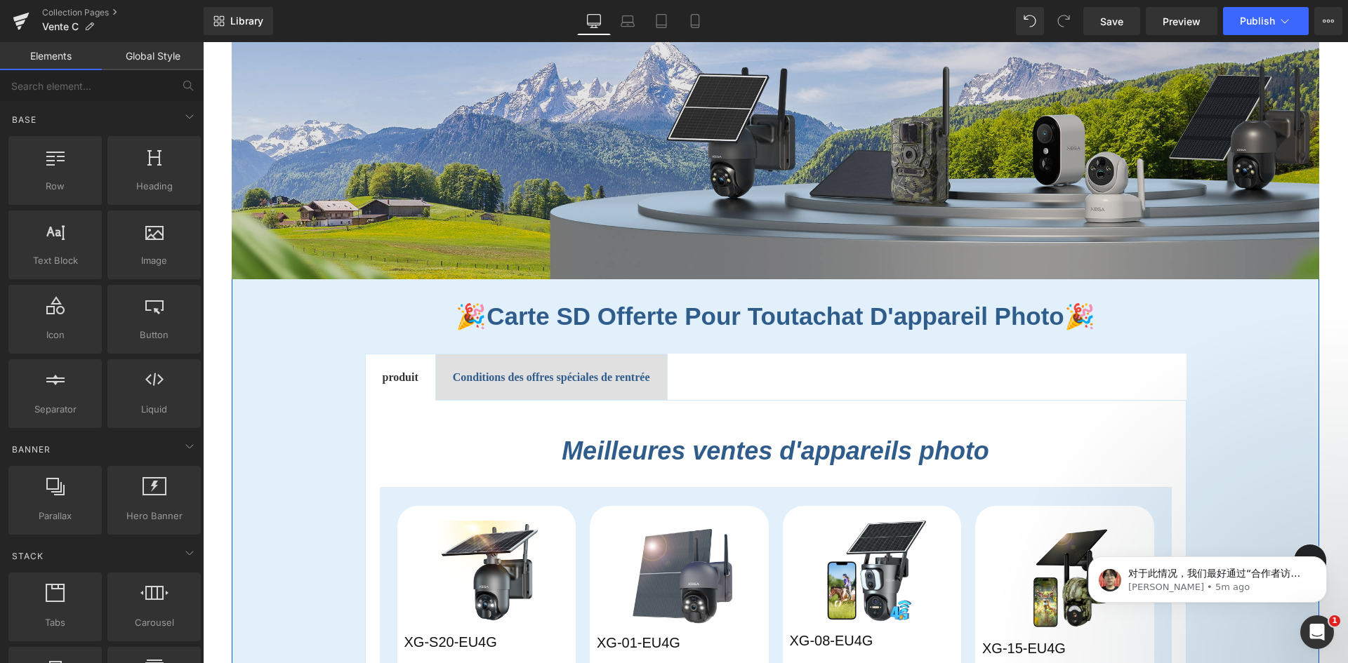
scroll to position [840, 0]
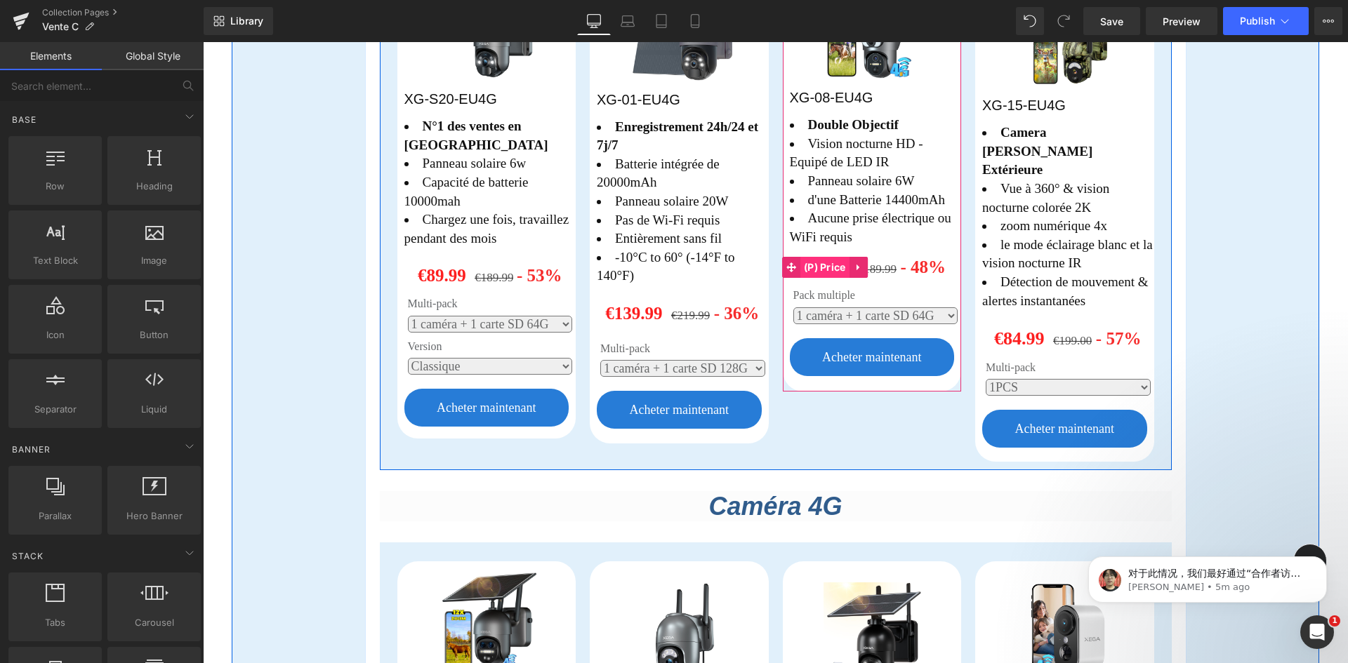
click at [825, 263] on span "(P) Price" at bounding box center [824, 267] width 49 height 21
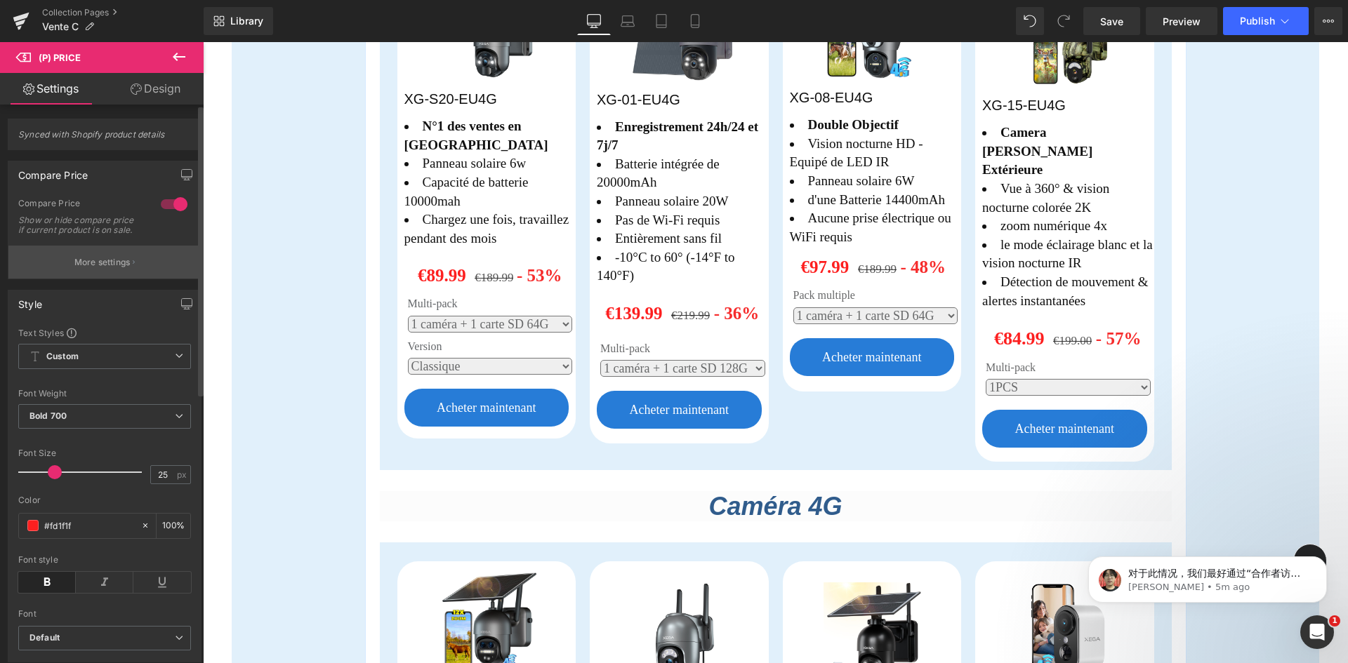
click at [121, 279] on button "More settings" at bounding box center [104, 262] width 192 height 33
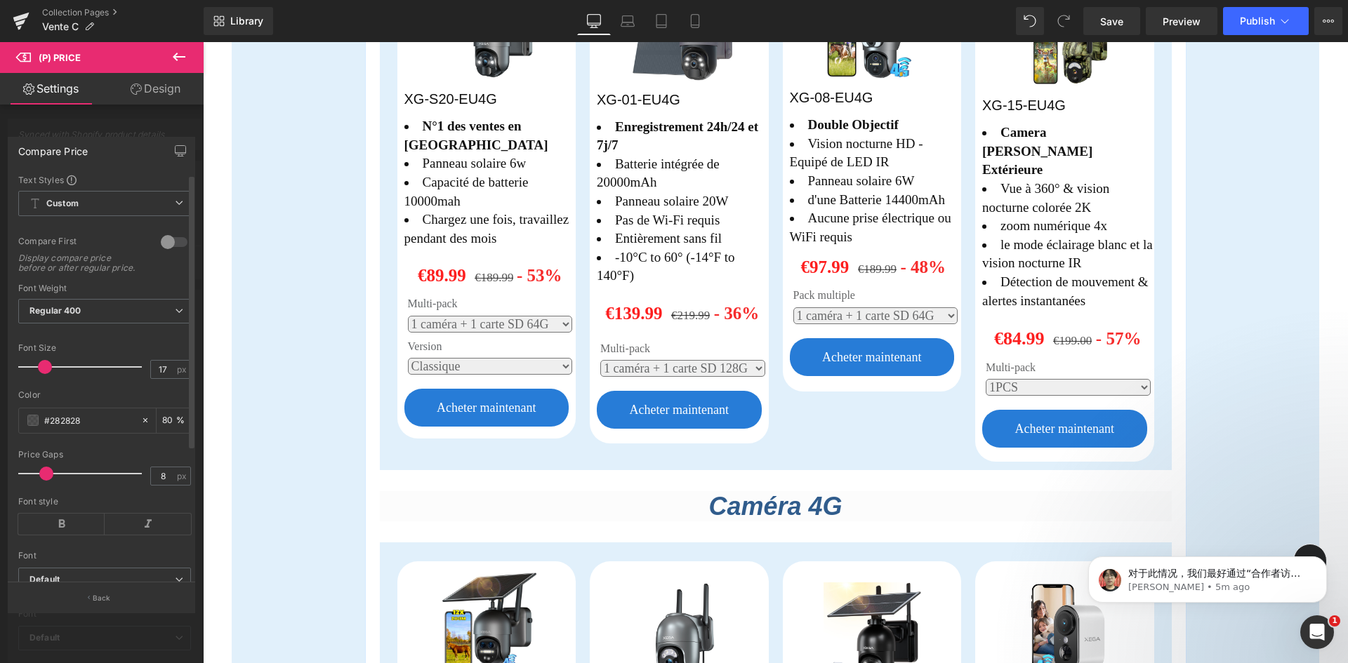
scroll to position [193, 0]
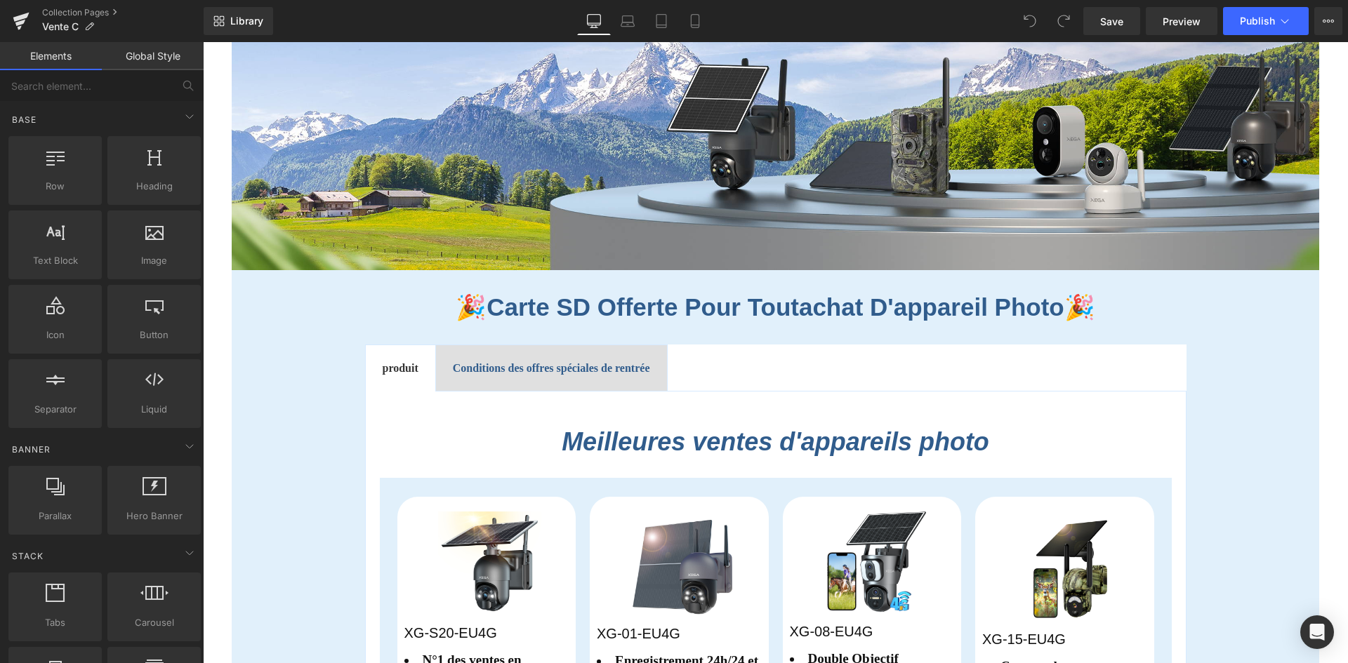
scroll to position [277, 0]
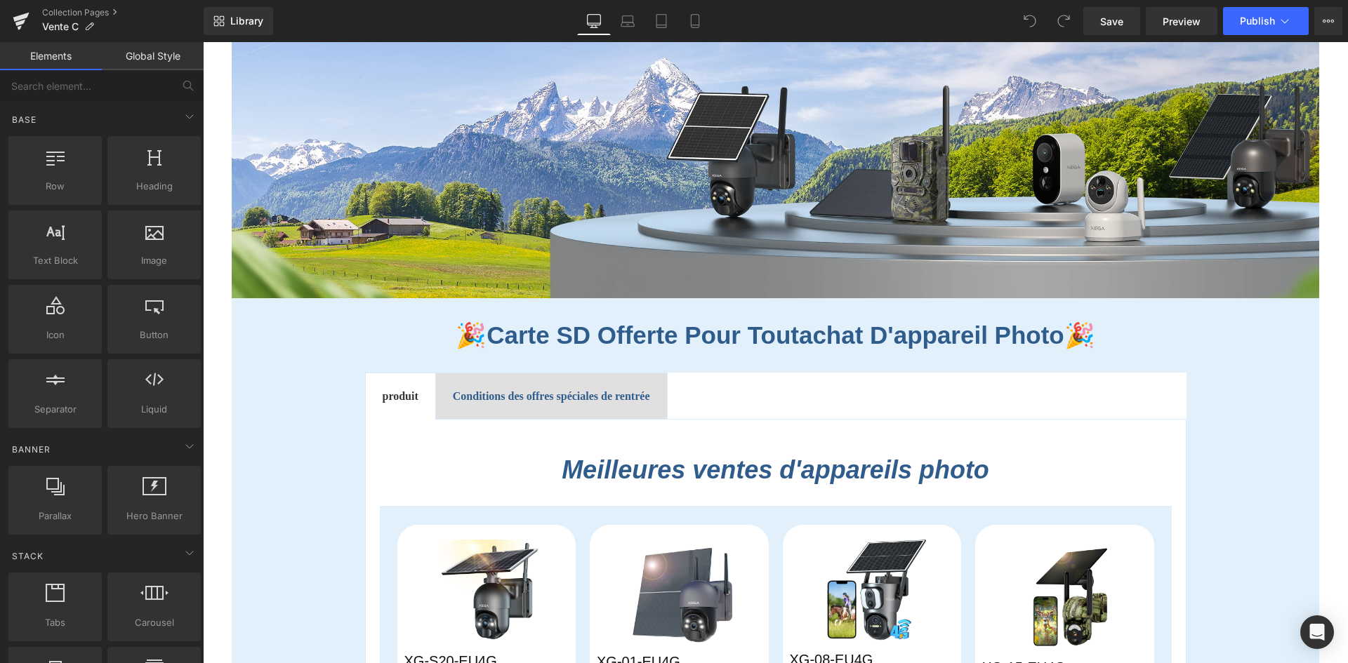
click at [540, 396] on b "Conditions des offres spéciales de rentrée" at bounding box center [551, 396] width 197 height 12
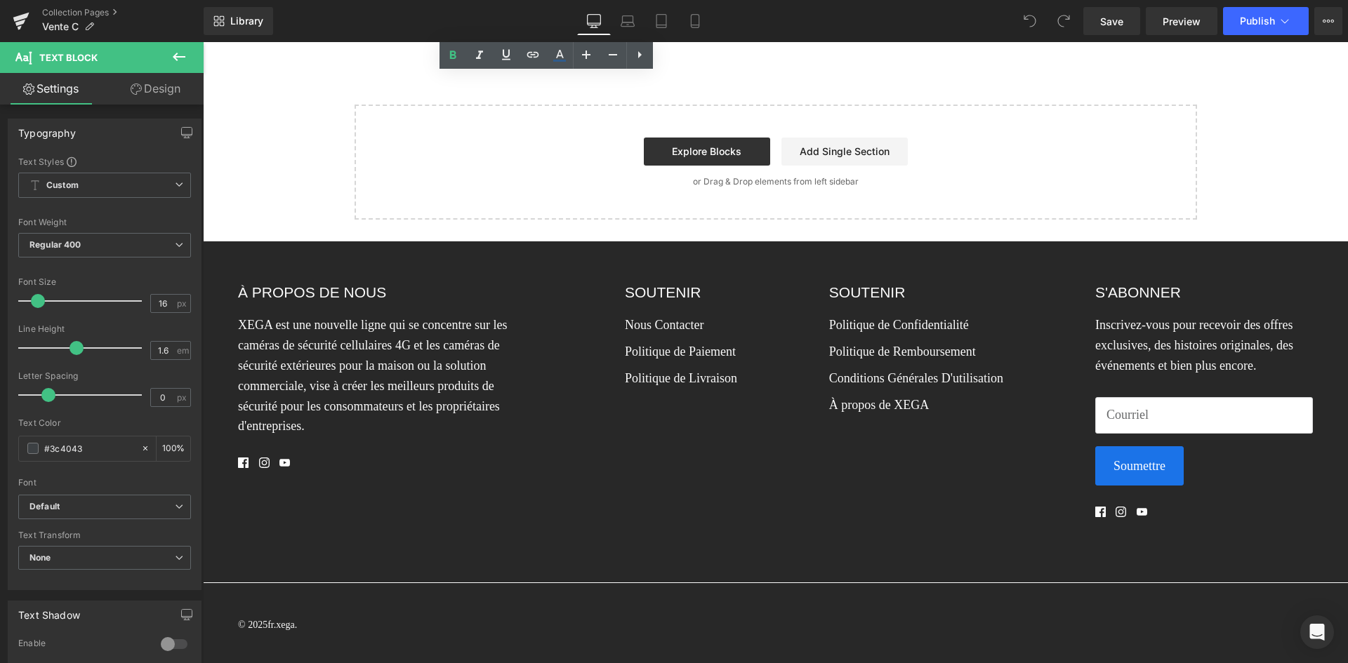
scroll to position [432, 0]
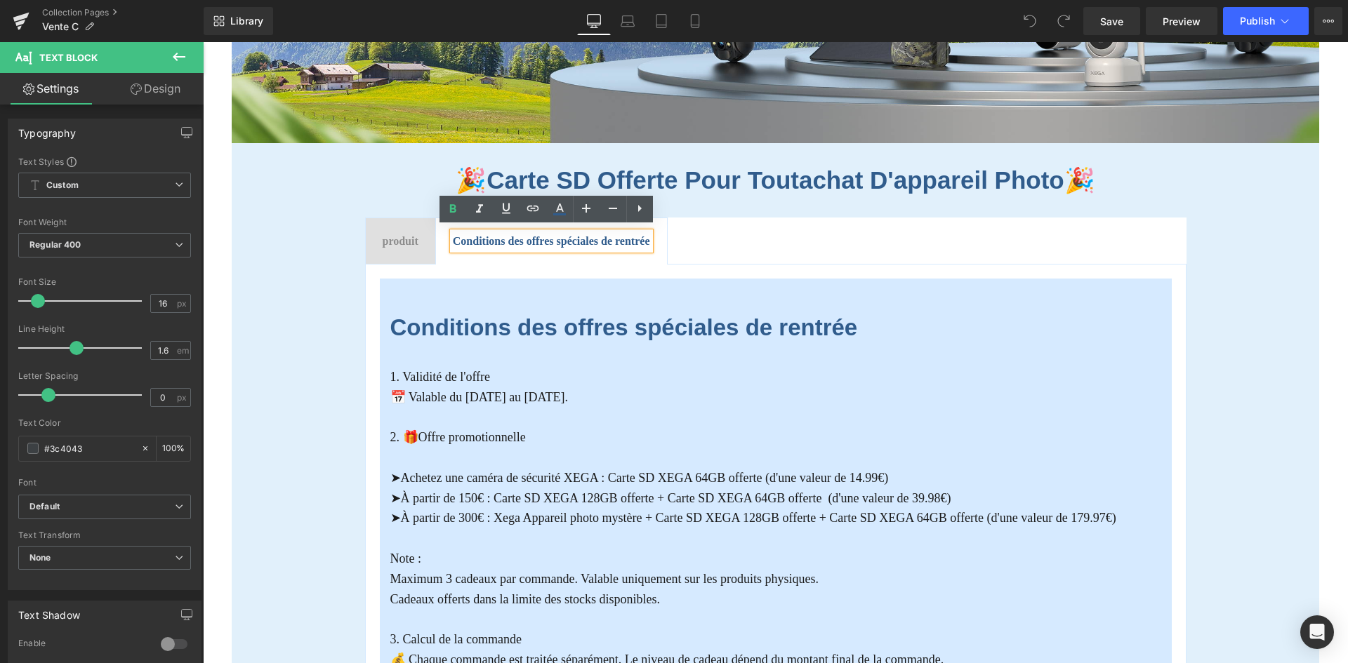
click at [390, 237] on span "produit" at bounding box center [401, 241] width 36 height 12
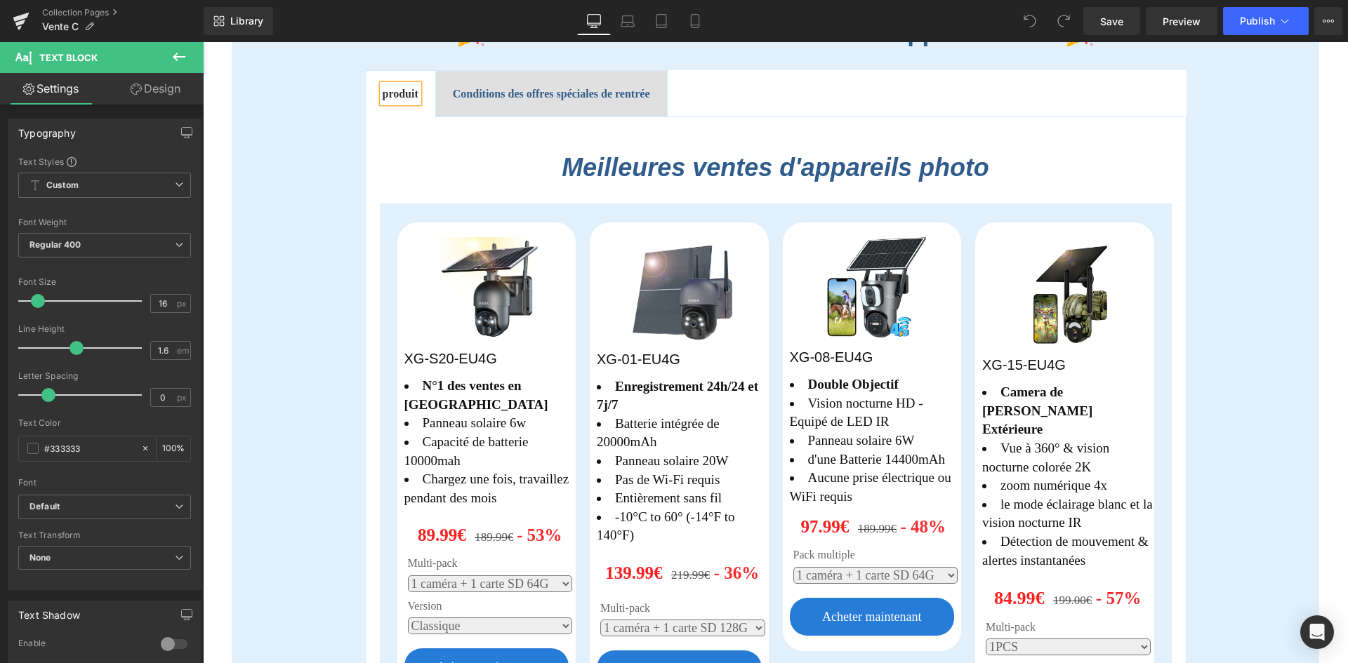
scroll to position [600, 0]
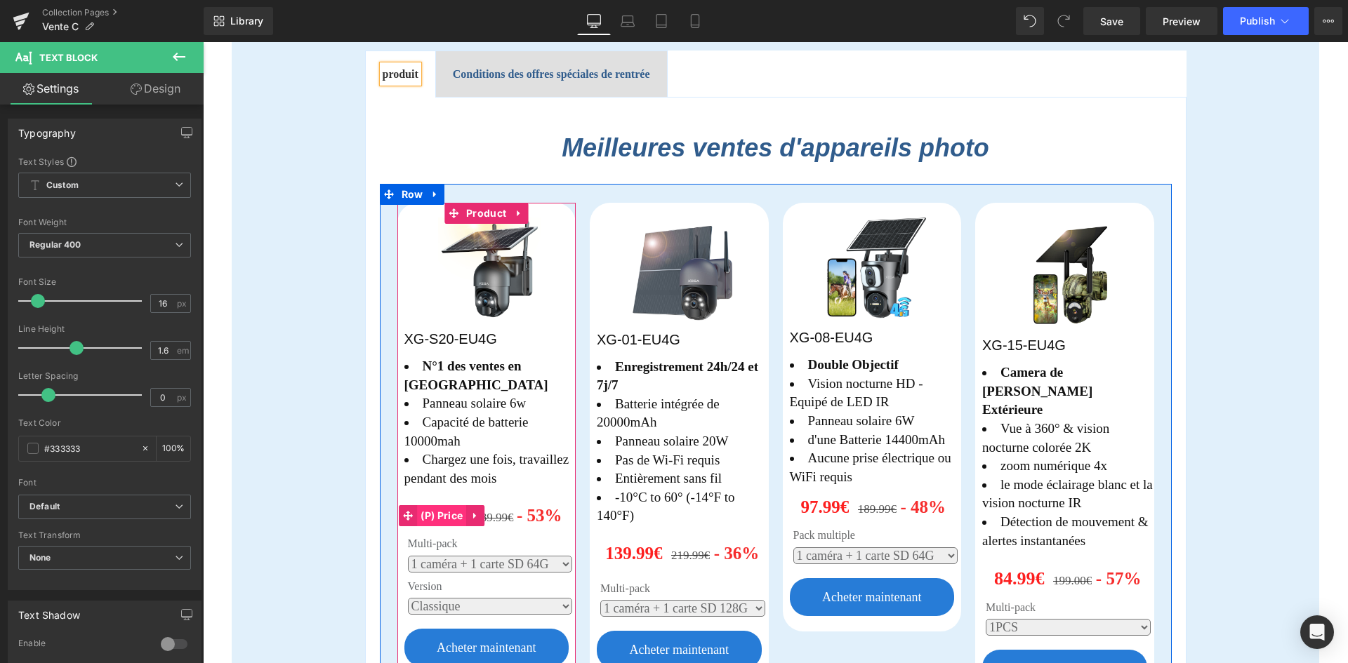
click at [431, 506] on span "(P) Price" at bounding box center [441, 516] width 49 height 21
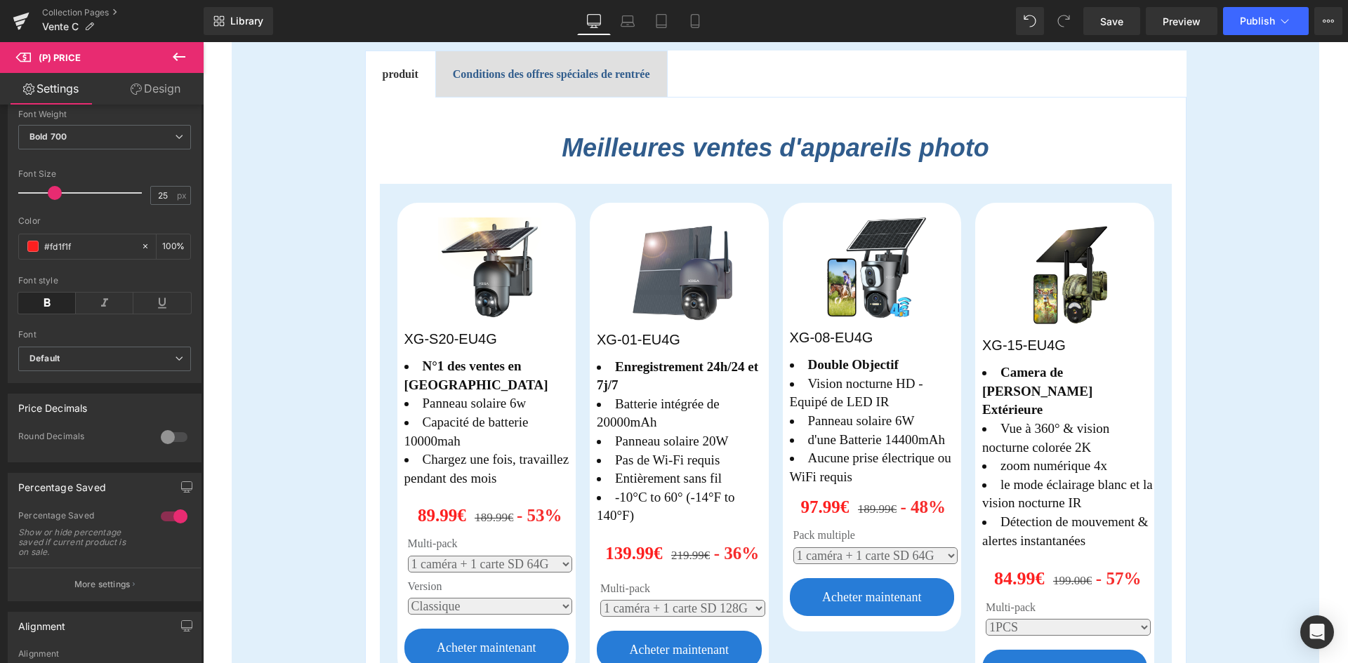
scroll to position [284, 0]
click at [200, 416] on b at bounding box center [201, 400] width 6 height 289
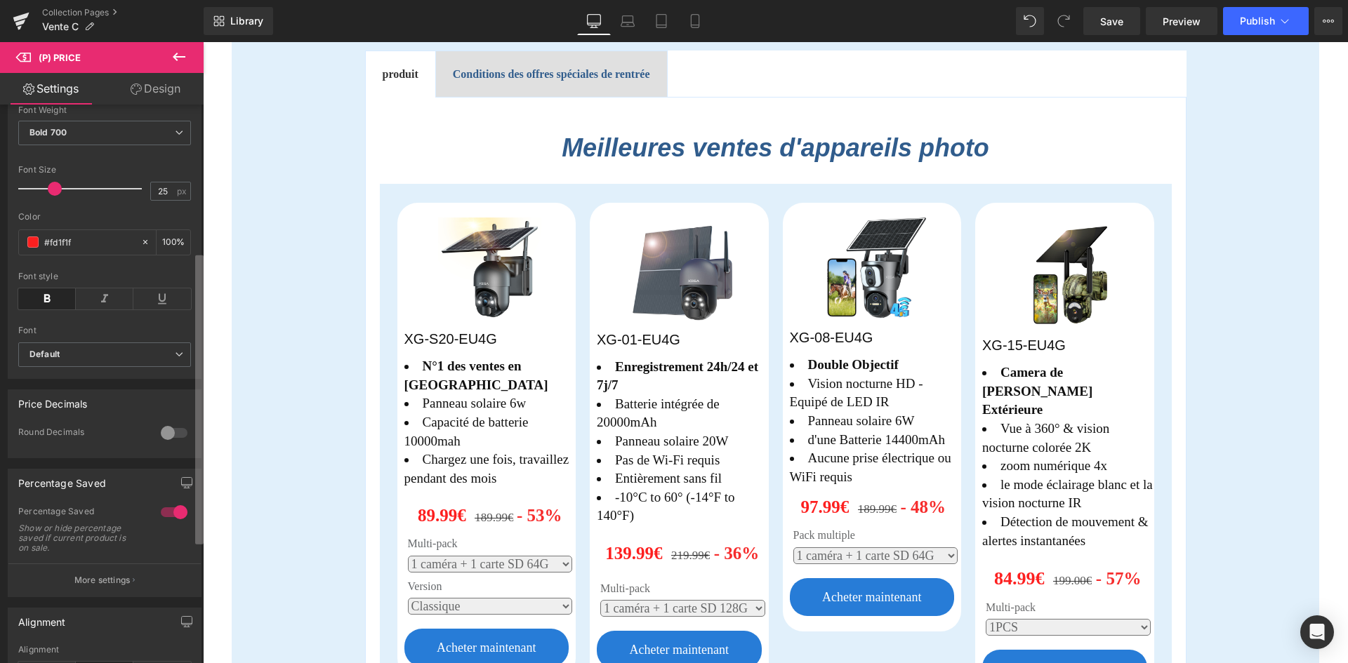
scroll to position [285, 0]
click at [160, 443] on div at bounding box center [174, 432] width 34 height 22
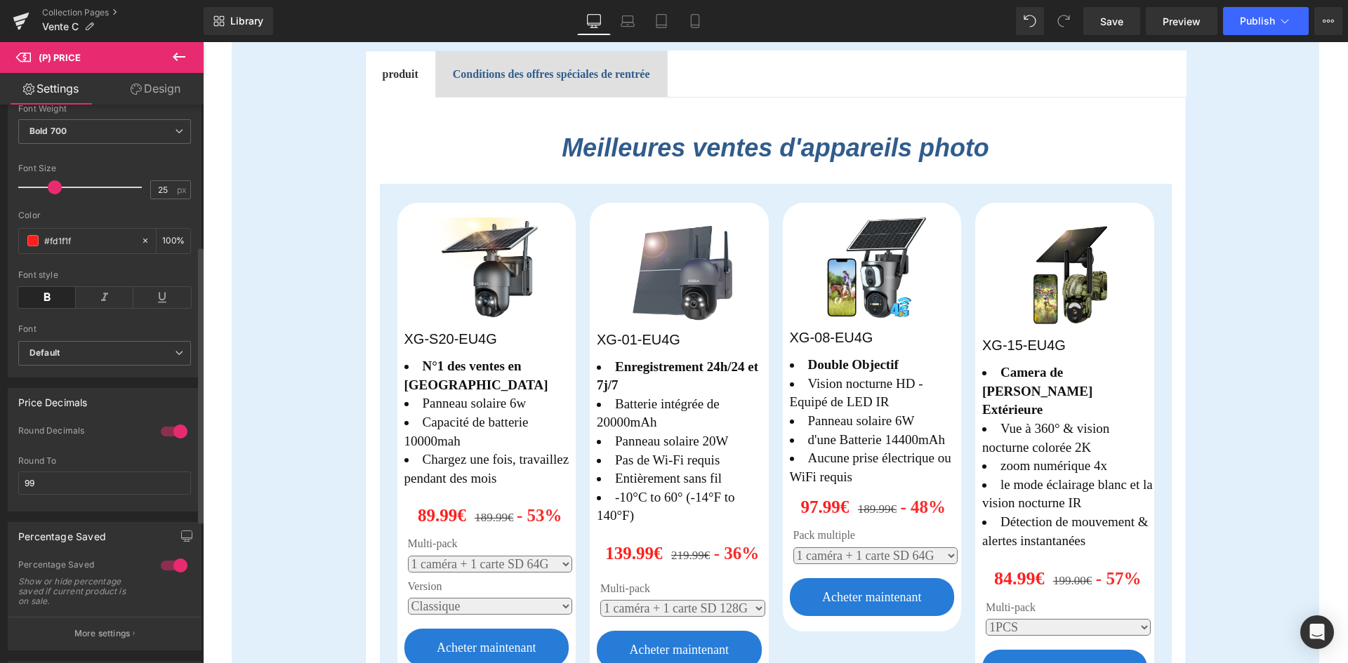
click at [166, 440] on div at bounding box center [174, 432] width 34 height 22
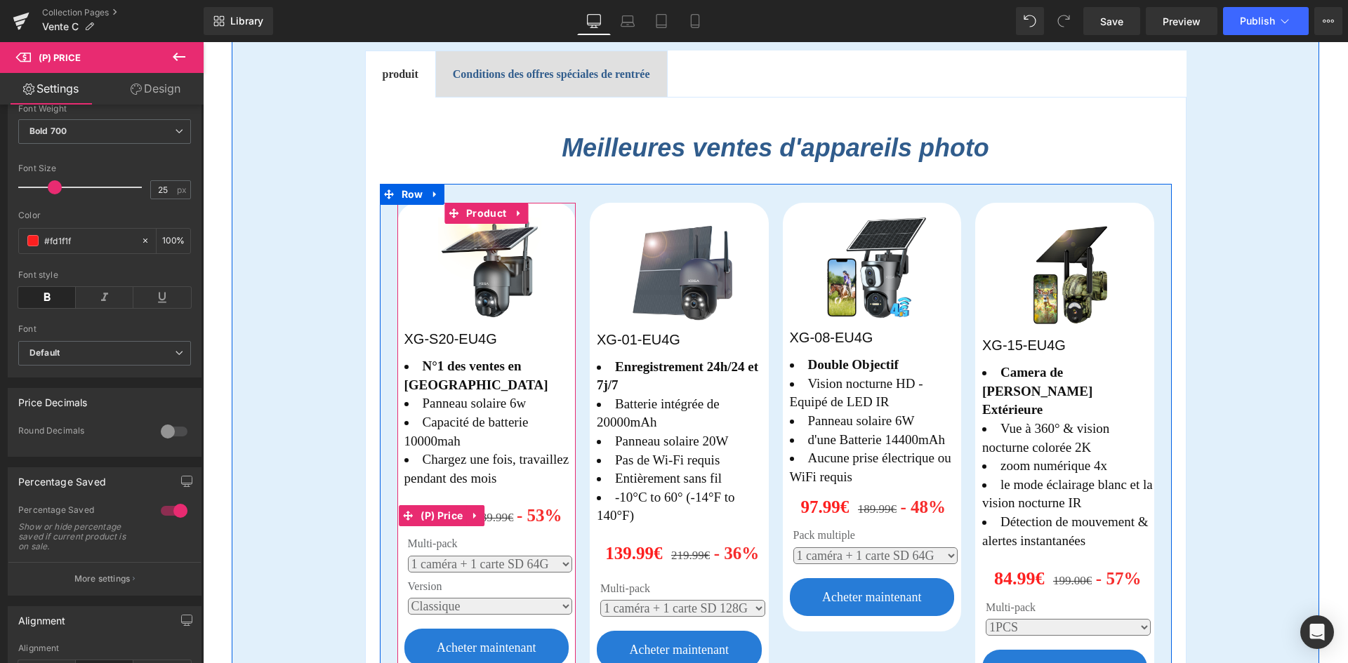
click at [452, 506] on span "(P) Price" at bounding box center [441, 516] width 49 height 21
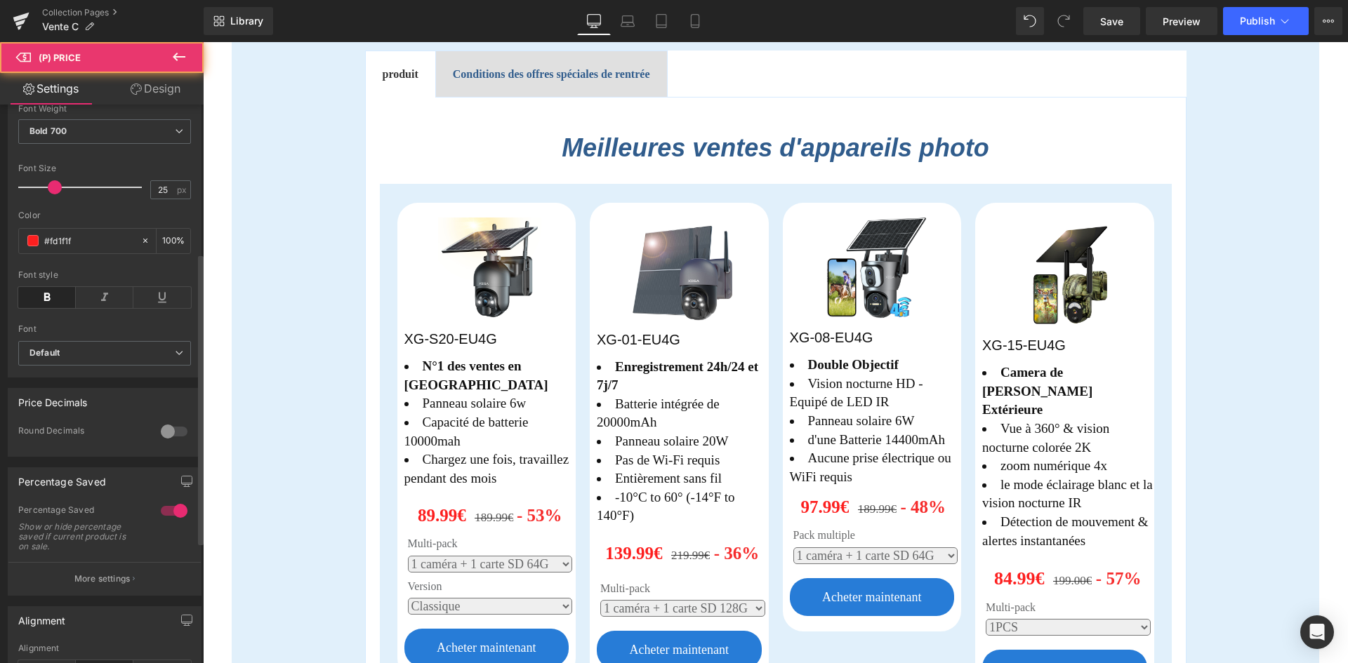
click at [171, 442] on div at bounding box center [174, 432] width 34 height 22
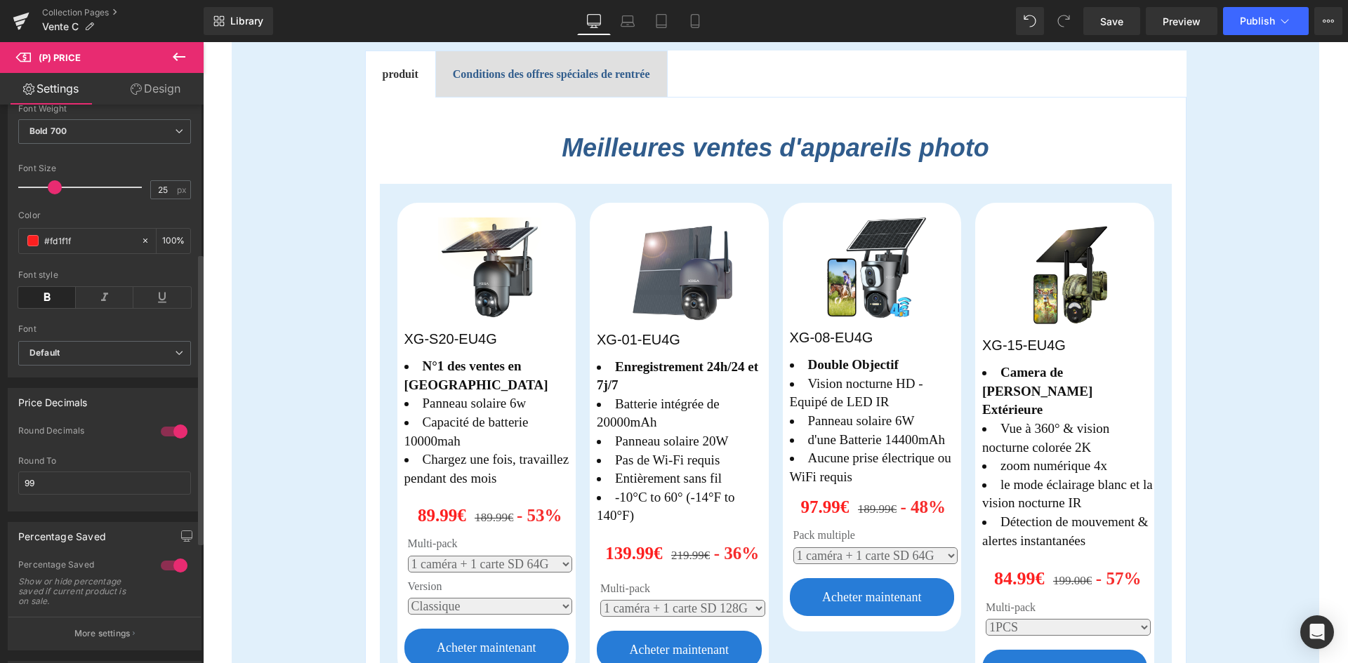
click at [171, 442] on div at bounding box center [174, 432] width 34 height 22
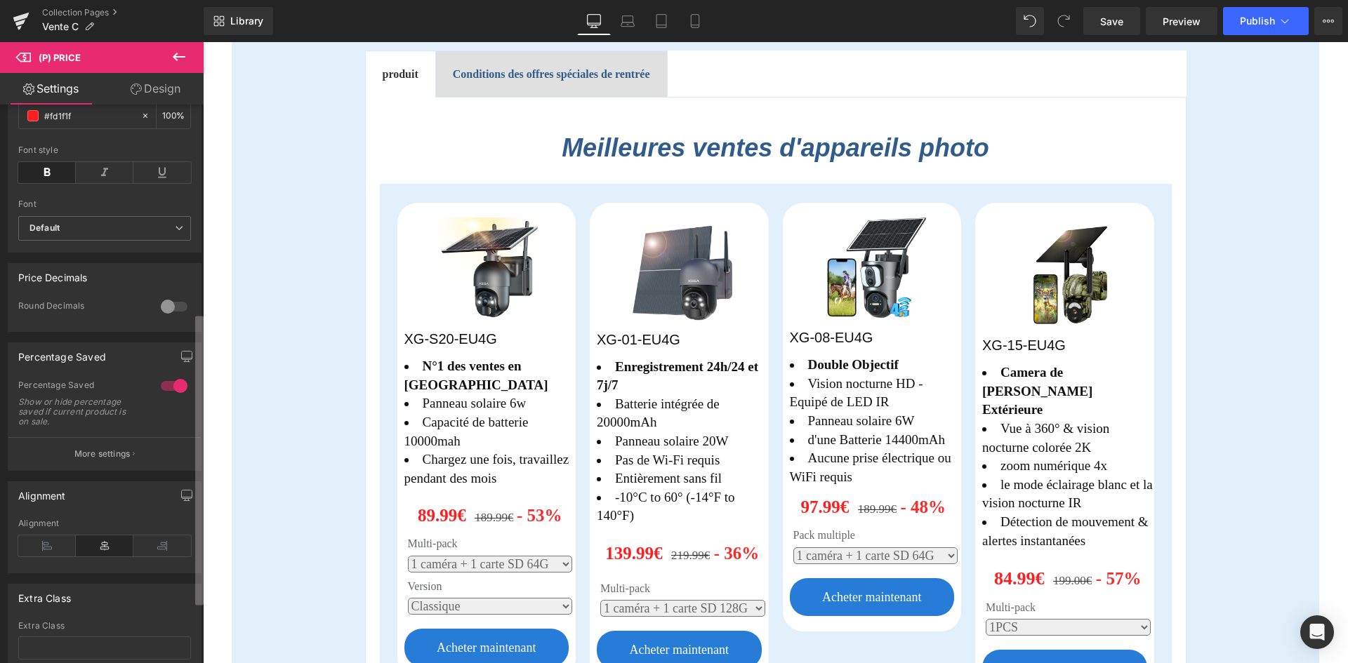
scroll to position [414, 0]
click at [195, 504] on b at bounding box center [199, 461] width 8 height 289
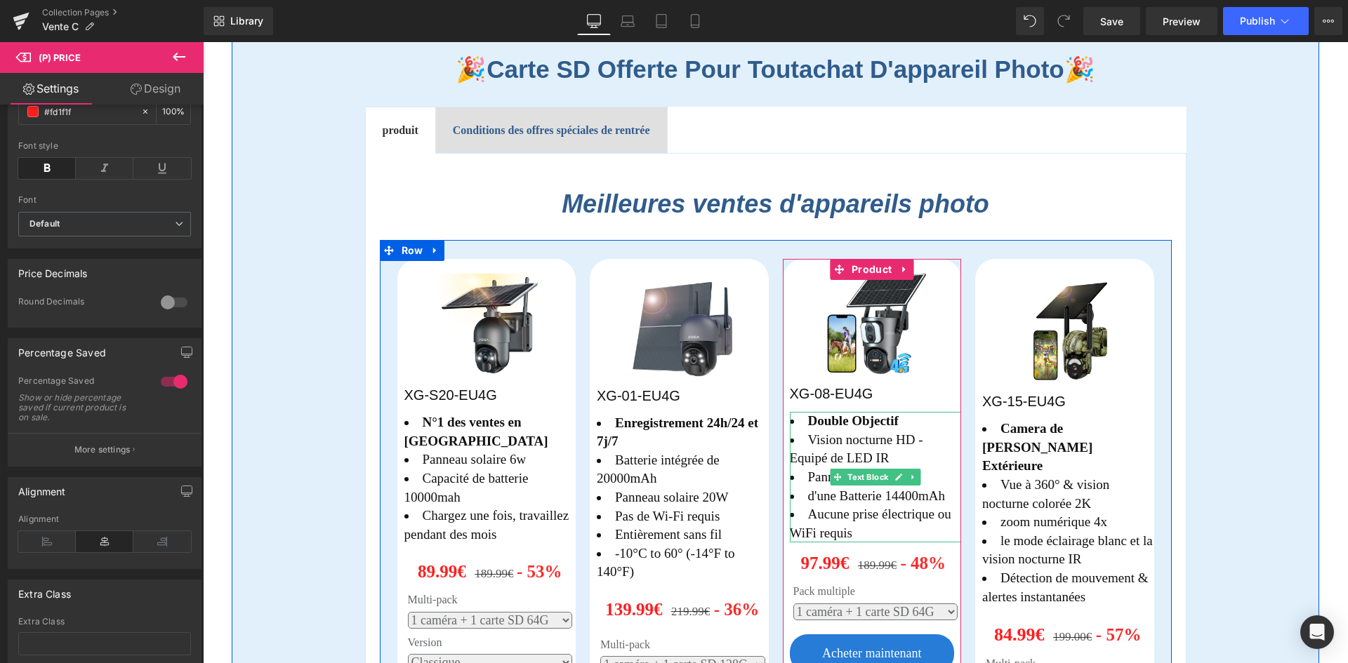
scroll to position [0, 0]
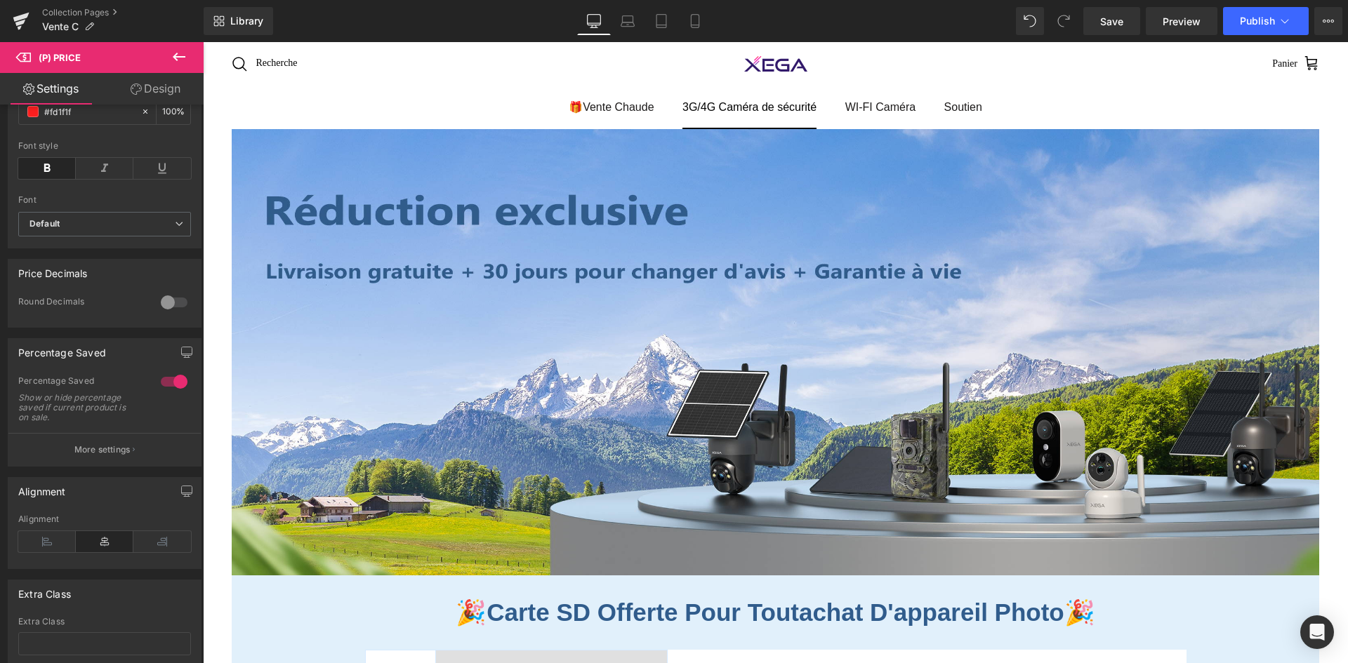
click at [735, 113] on link "3G/4G Caméra de sécurité" at bounding box center [749, 107] width 159 height 42
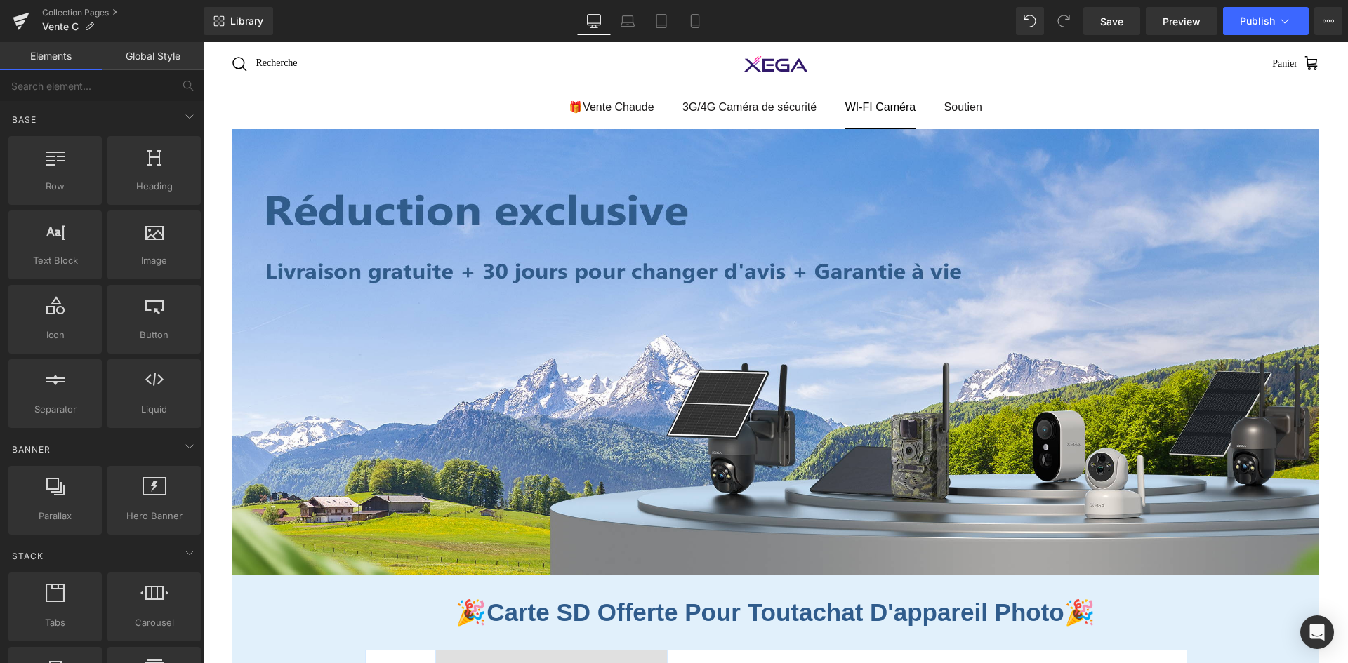
click at [871, 101] on link "WI-FI Caméra" at bounding box center [880, 107] width 95 height 42
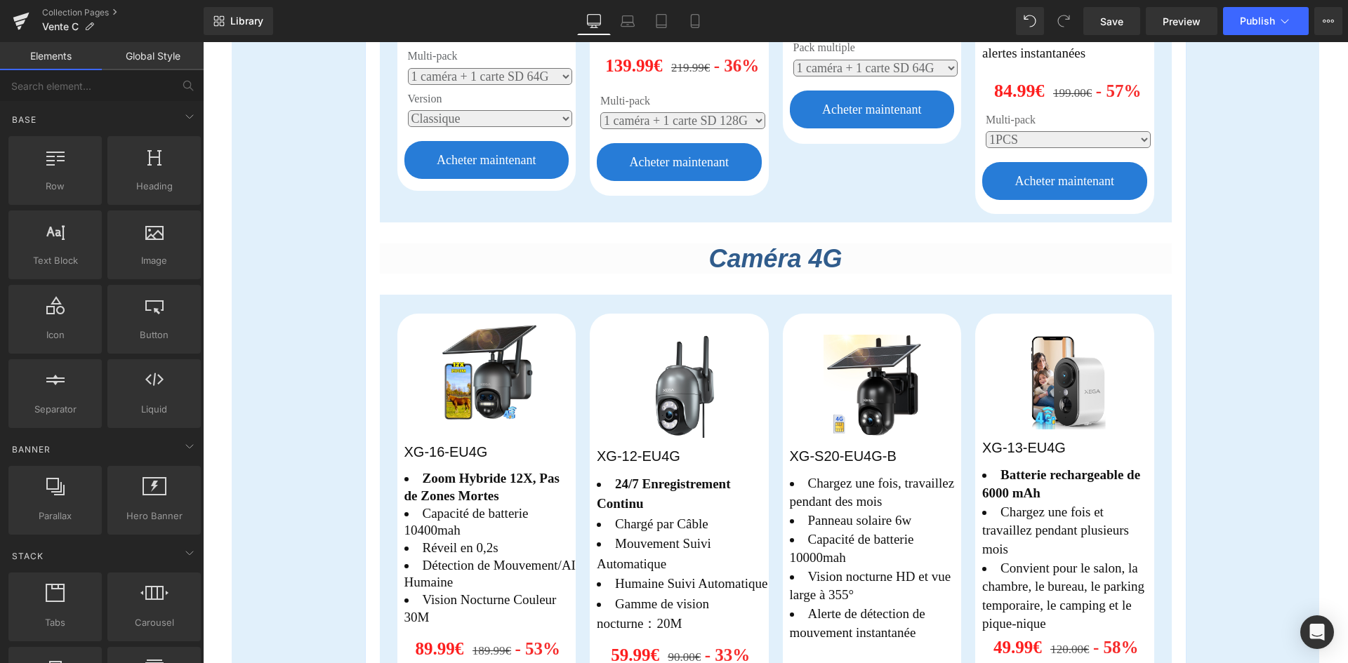
scroll to position [543, 0]
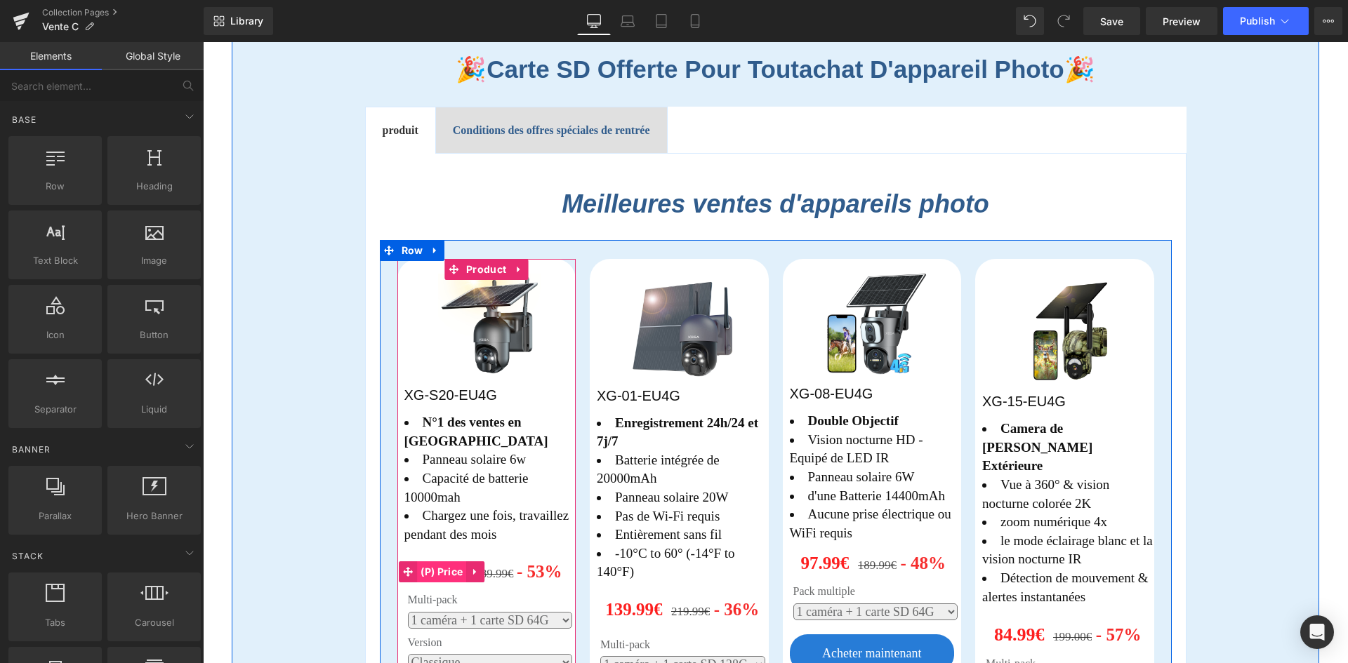
click at [442, 562] on span "(P) Price" at bounding box center [441, 572] width 49 height 21
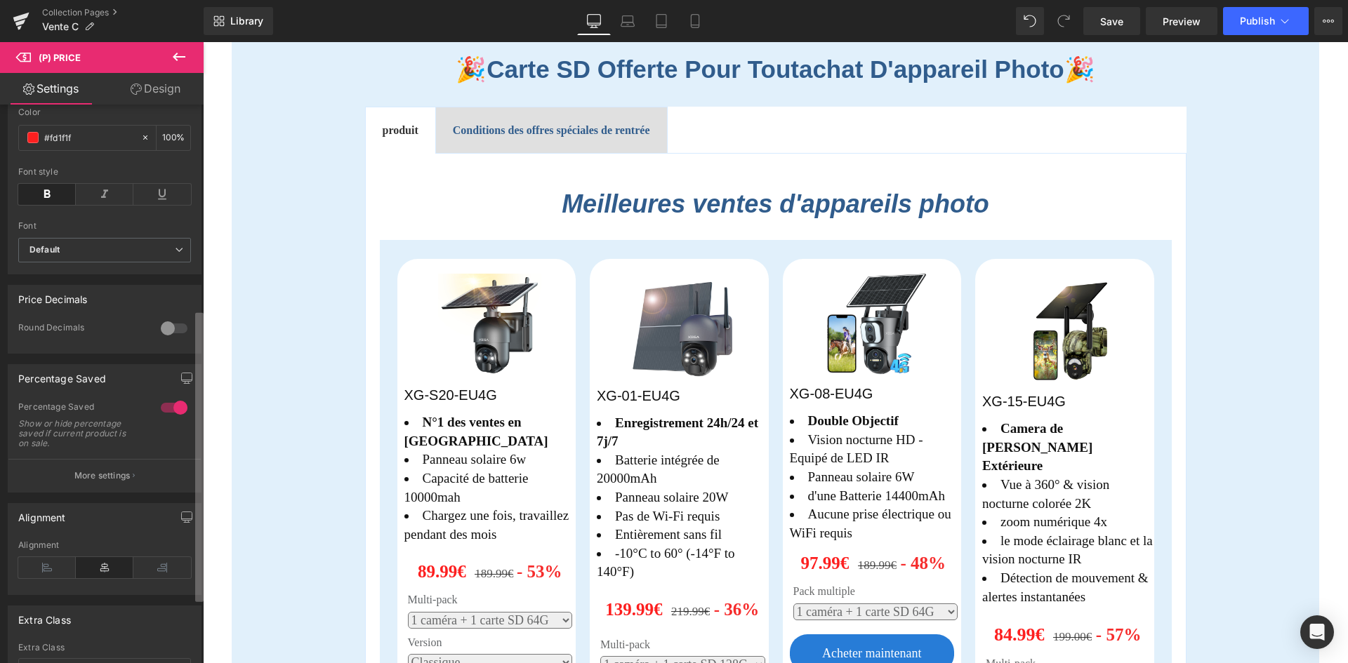
scroll to position [394, 0]
click at [187, 468] on div "Synced with Shopify product details Compare Price 1 Compare Price Show or hide …" at bounding box center [102, 387] width 204 height 565
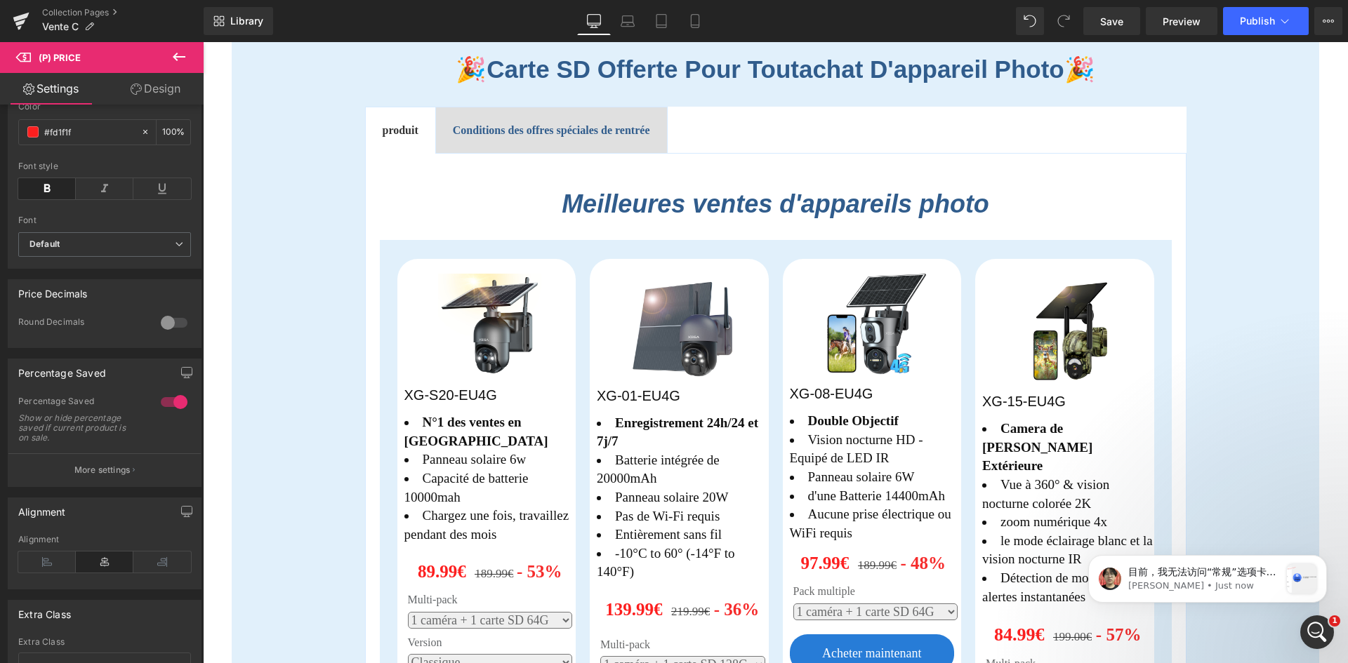
scroll to position [0, 0]
